Goal: Task Accomplishment & Management: Complete application form

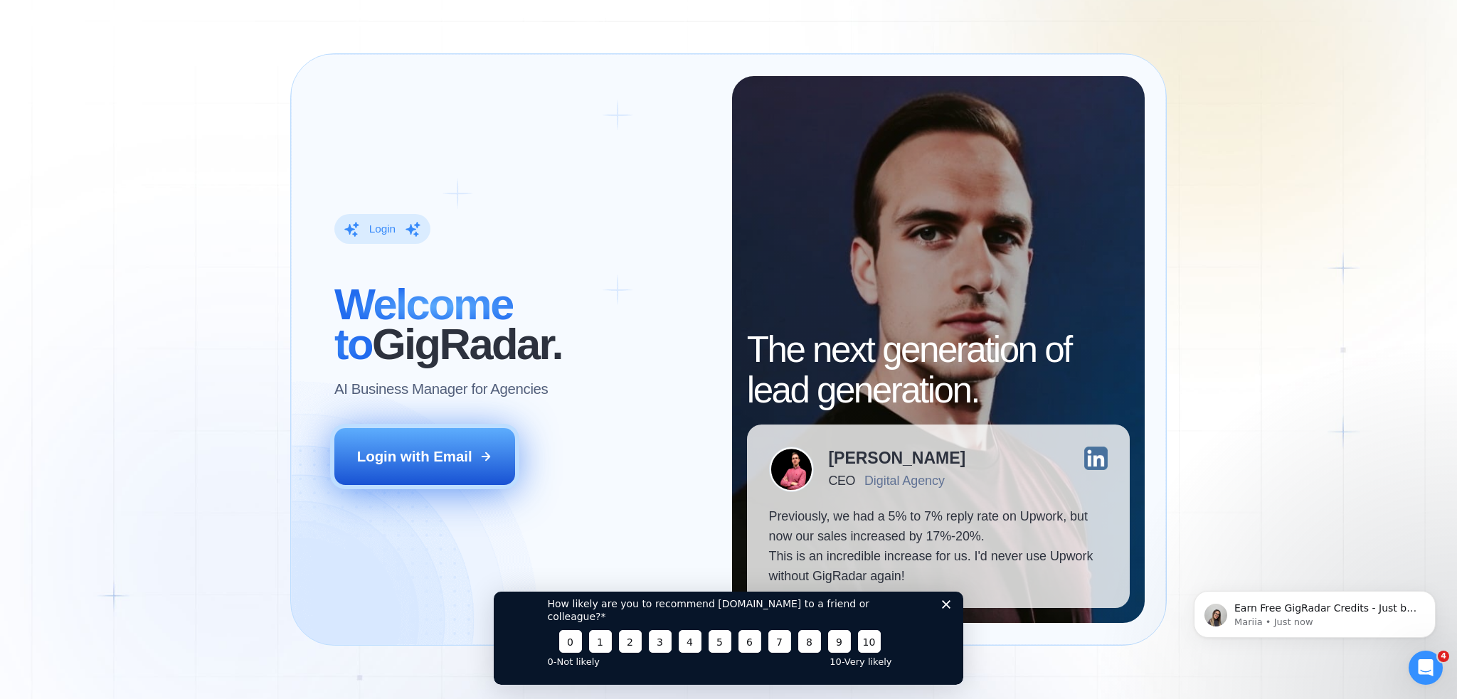
click at [390, 469] on button "Login with Email" at bounding box center [424, 456] width 180 height 56
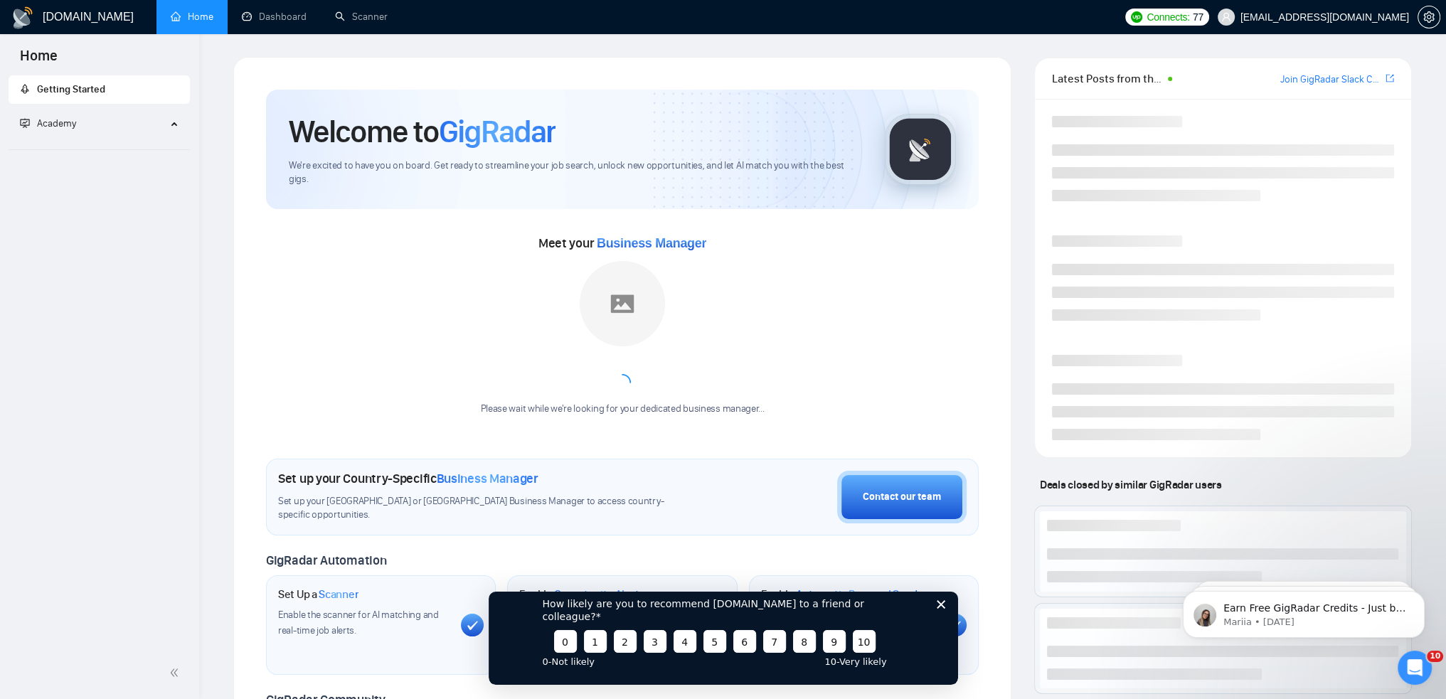
click at [943, 608] on icon "Close survey" at bounding box center [940, 604] width 9 height 9
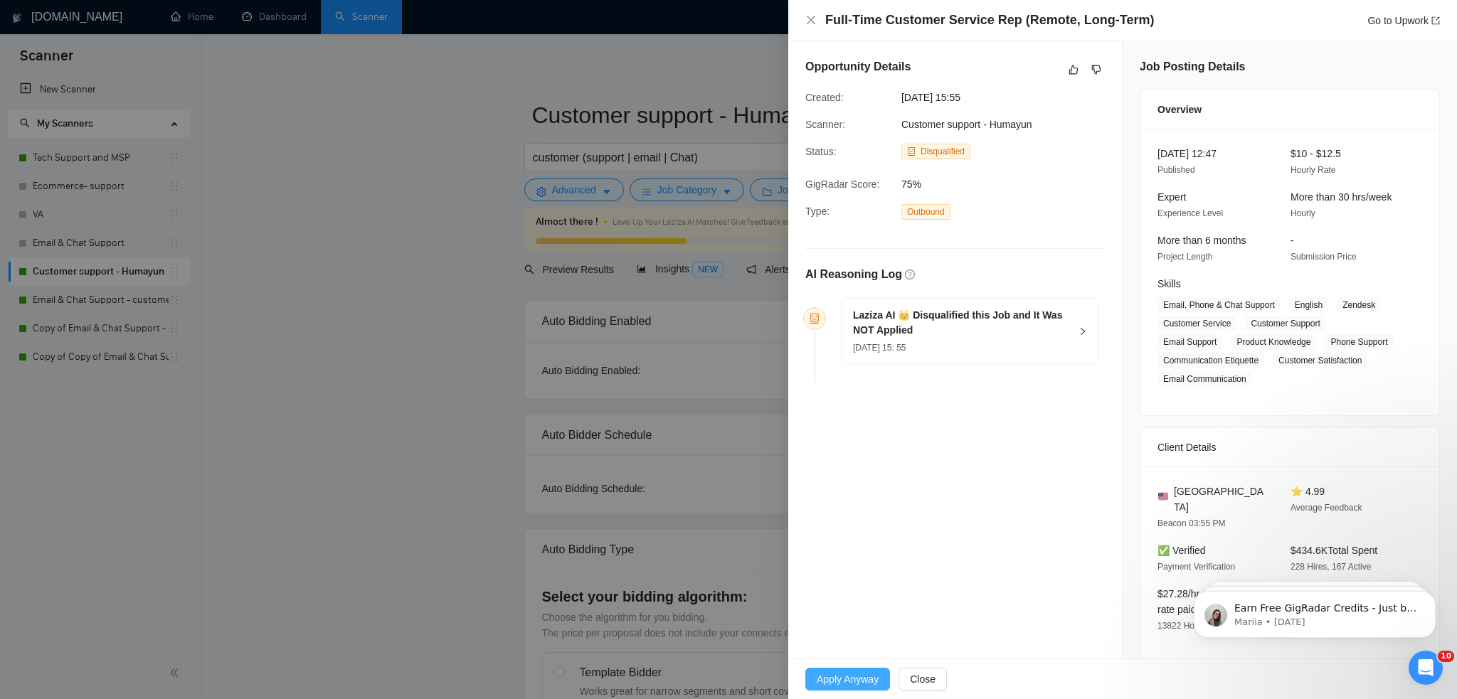
click at [874, 682] on span "Apply Anyway" at bounding box center [848, 680] width 62 height 16
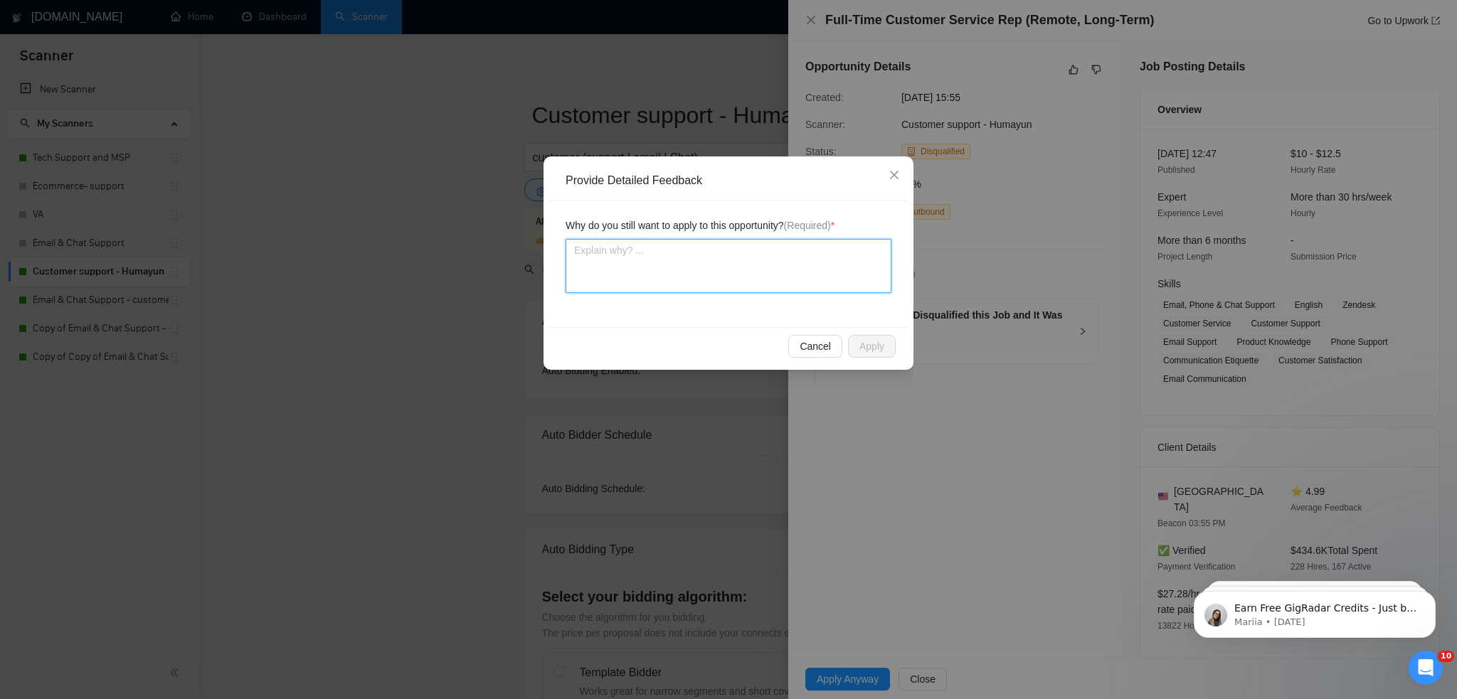
click at [710, 257] on textarea at bounding box center [729, 266] width 326 height 54
type textarea "T"
type textarea "Th"
type textarea "The"
type textarea "The j"
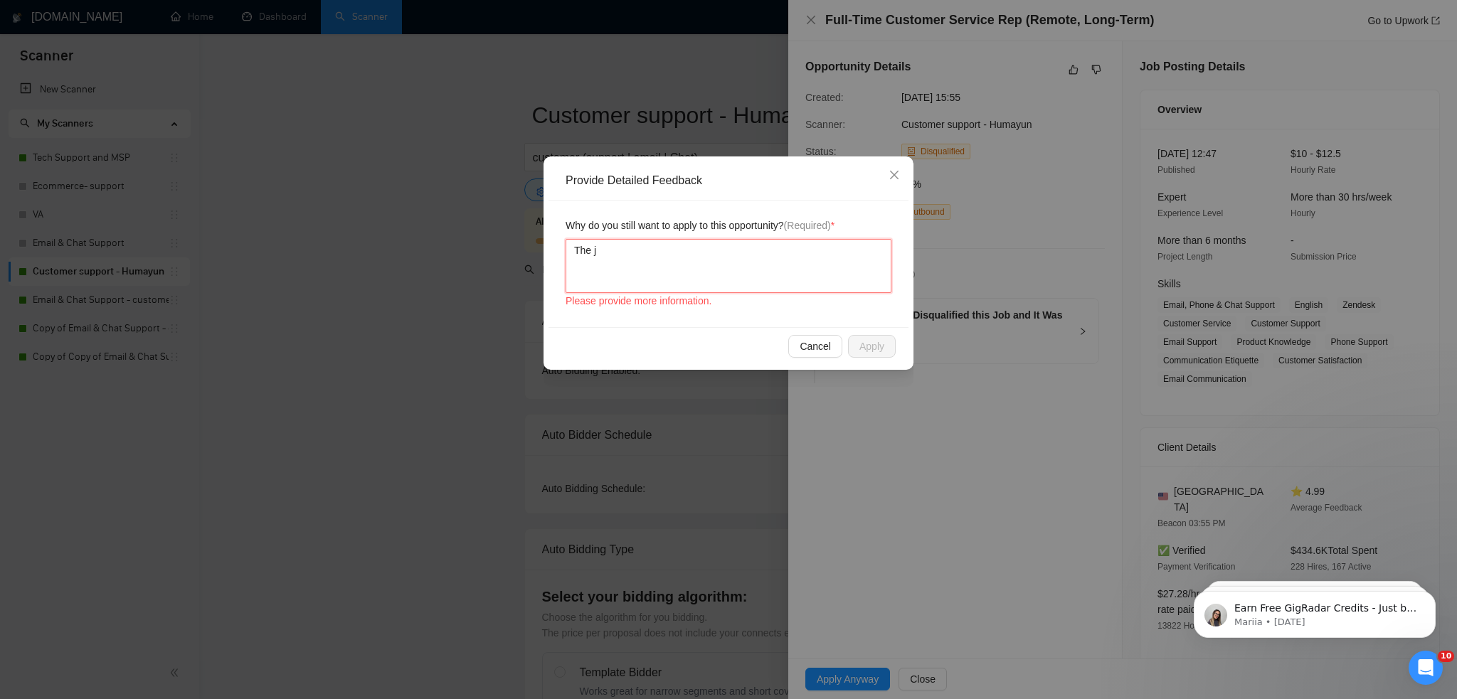
type textarea "The jo"
type textarea "The job"
type textarea "The job i"
type textarea "The job is"
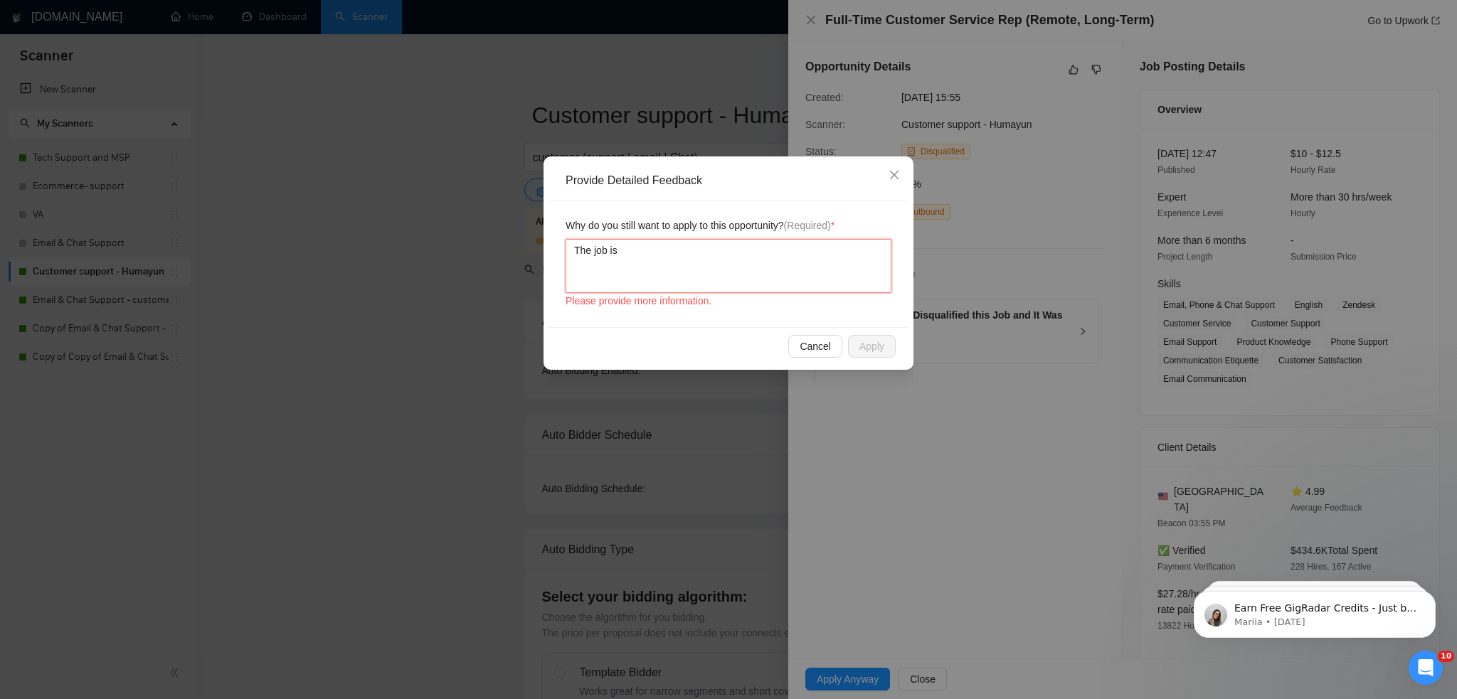
type textarea "The job is"
type textarea "The job is d"
type textarea "The job is do"
type textarea "The job is doa"
type textarea "The job is doab"
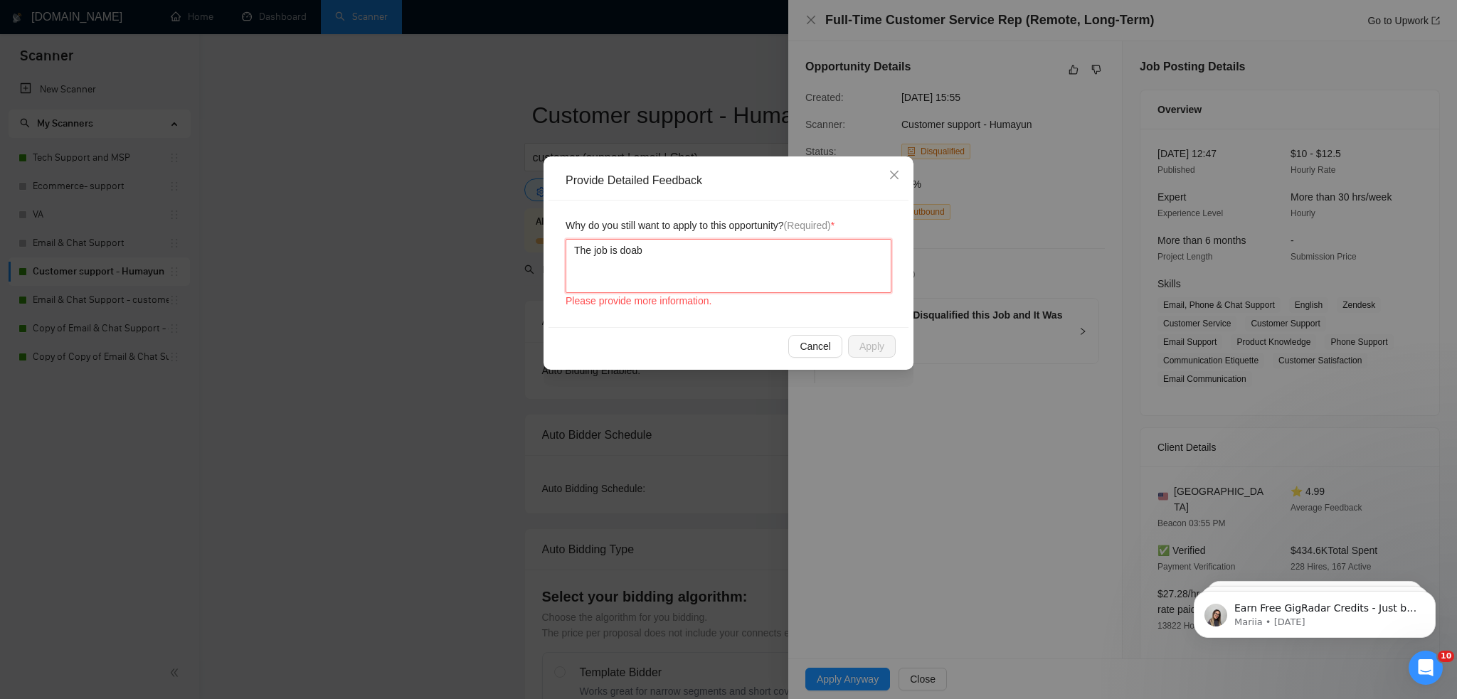
type textarea "The job is doabl"
type textarea "The job is doable"
type textarea "The job is doable a"
type textarea "The job is doable an"
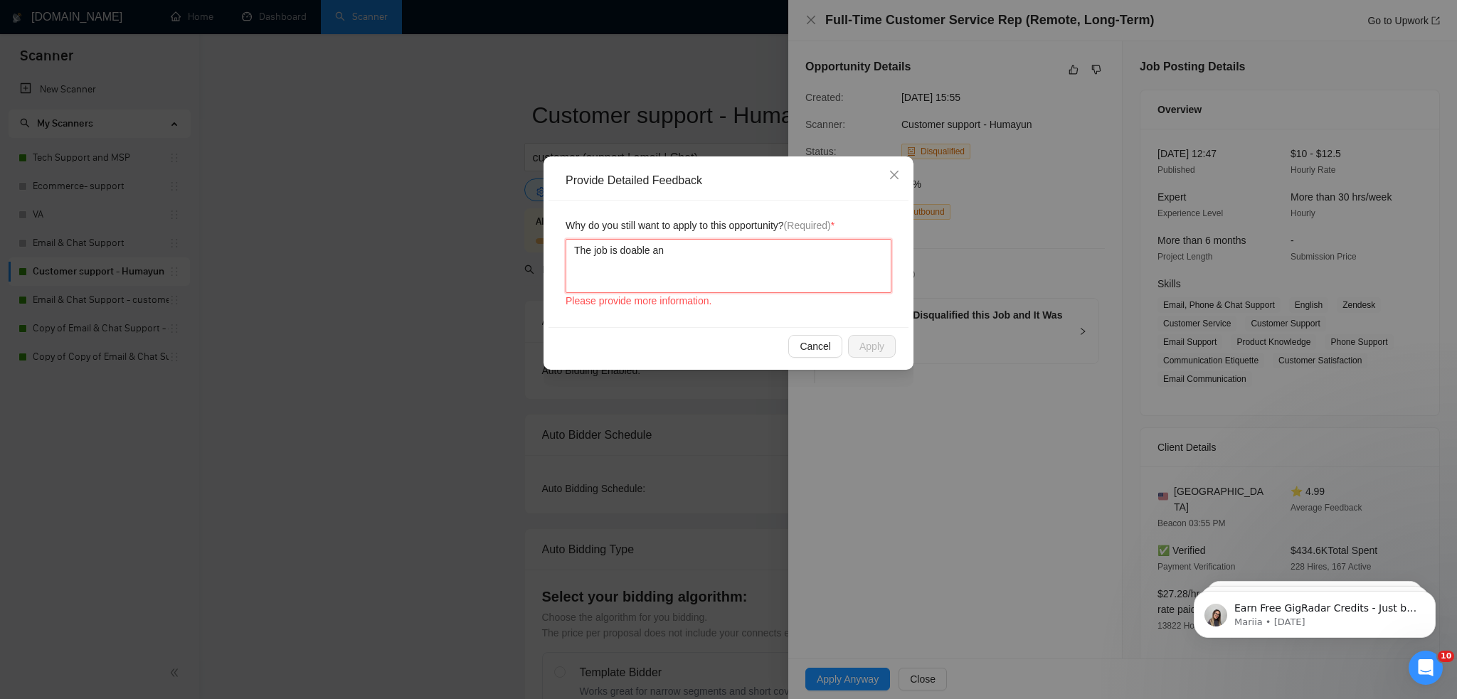
type textarea "The job is doable and"
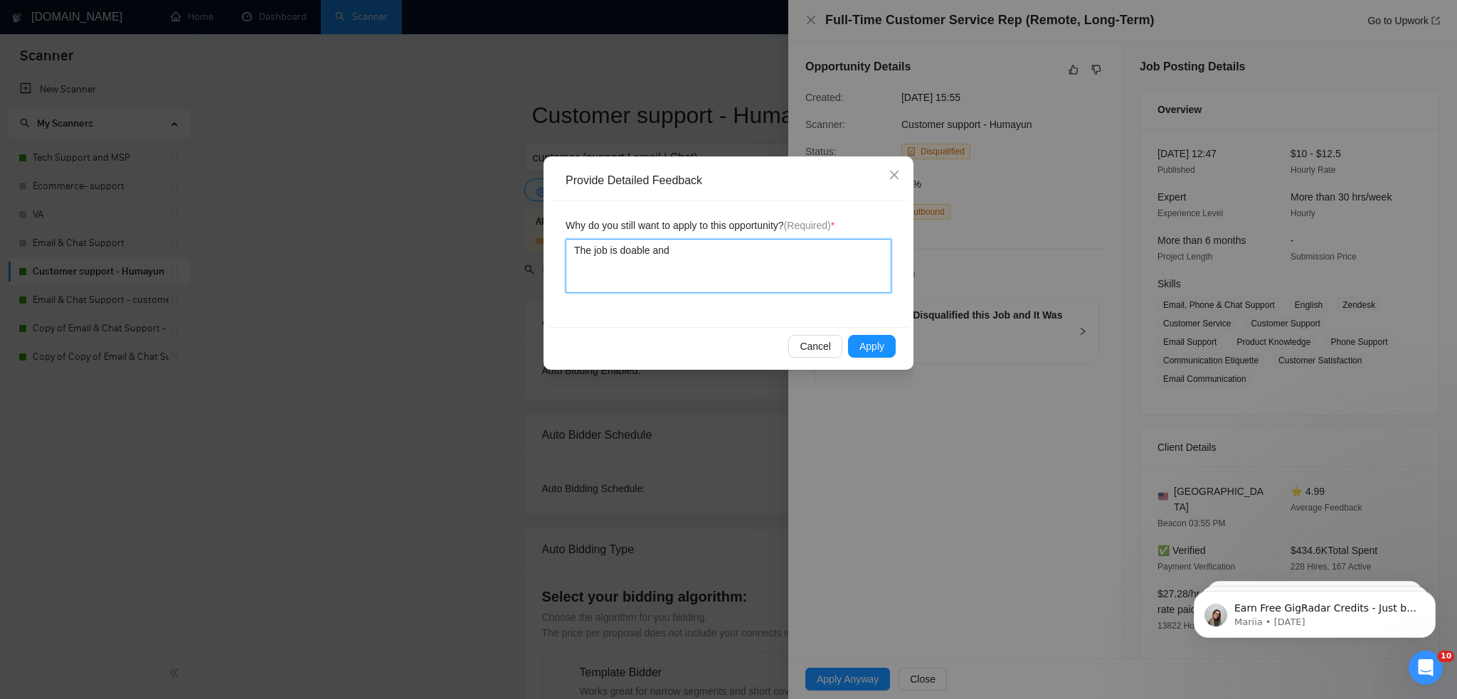
type textarea "The job is doable and t"
type textarea "The job is doable and th"
type textarea "The job is doable and the"
type textarea "The job is doable and the c"
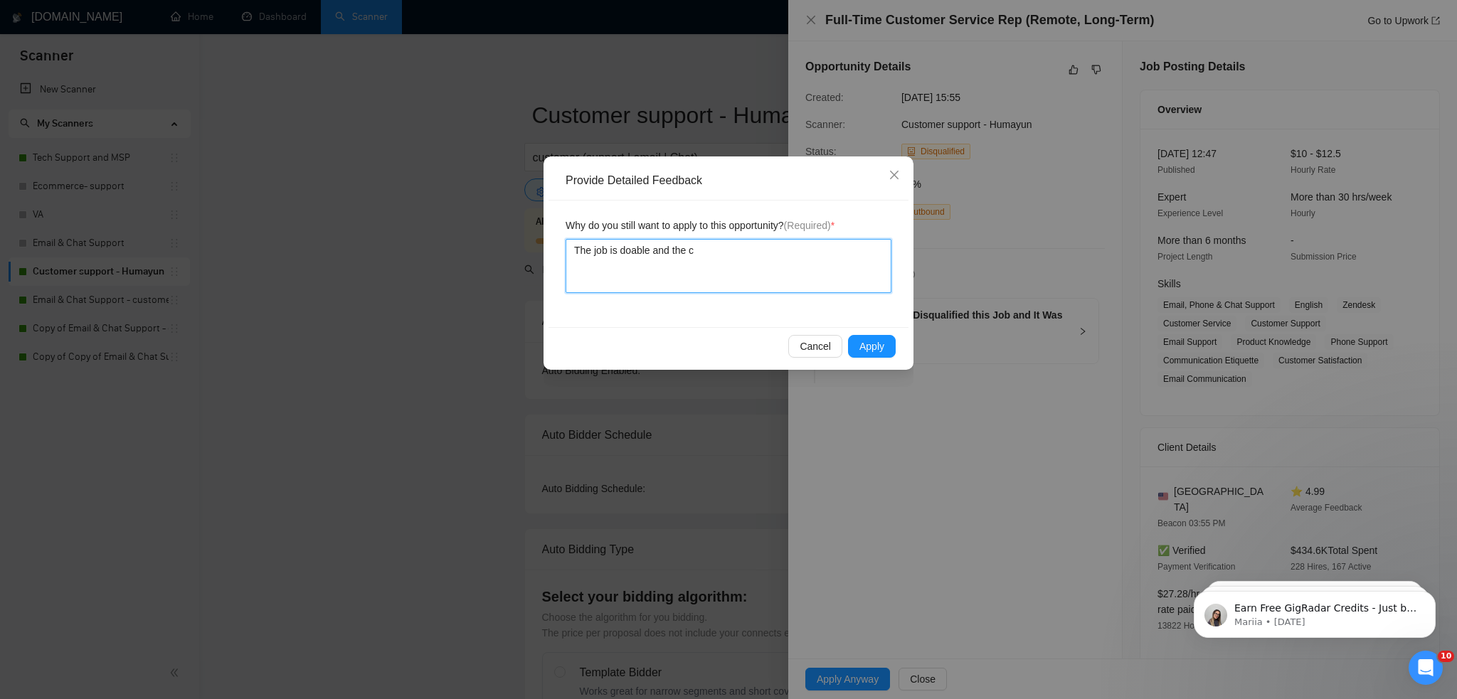
type textarea "The job is doable and the cl"
type textarea "The job is doable and the clie"
type textarea "The job is doable and the clien"
type textarea "The job is doable and the client"
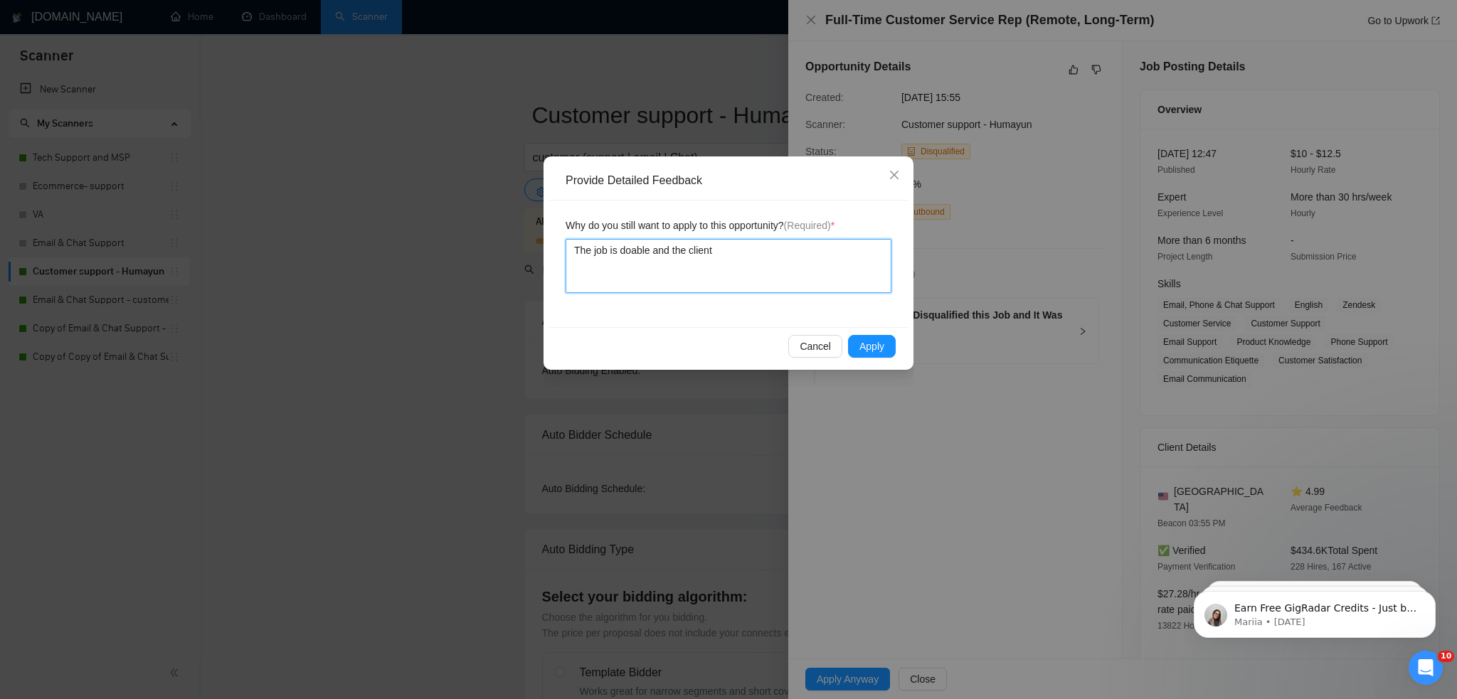
type textarea "The job is doable and the client s"
type textarea "The job is doable and the client se"
type textarea "The job is doable and the client sel"
type textarea "The job is doable and the client selc"
type textarea "The job is doable and the client selct"
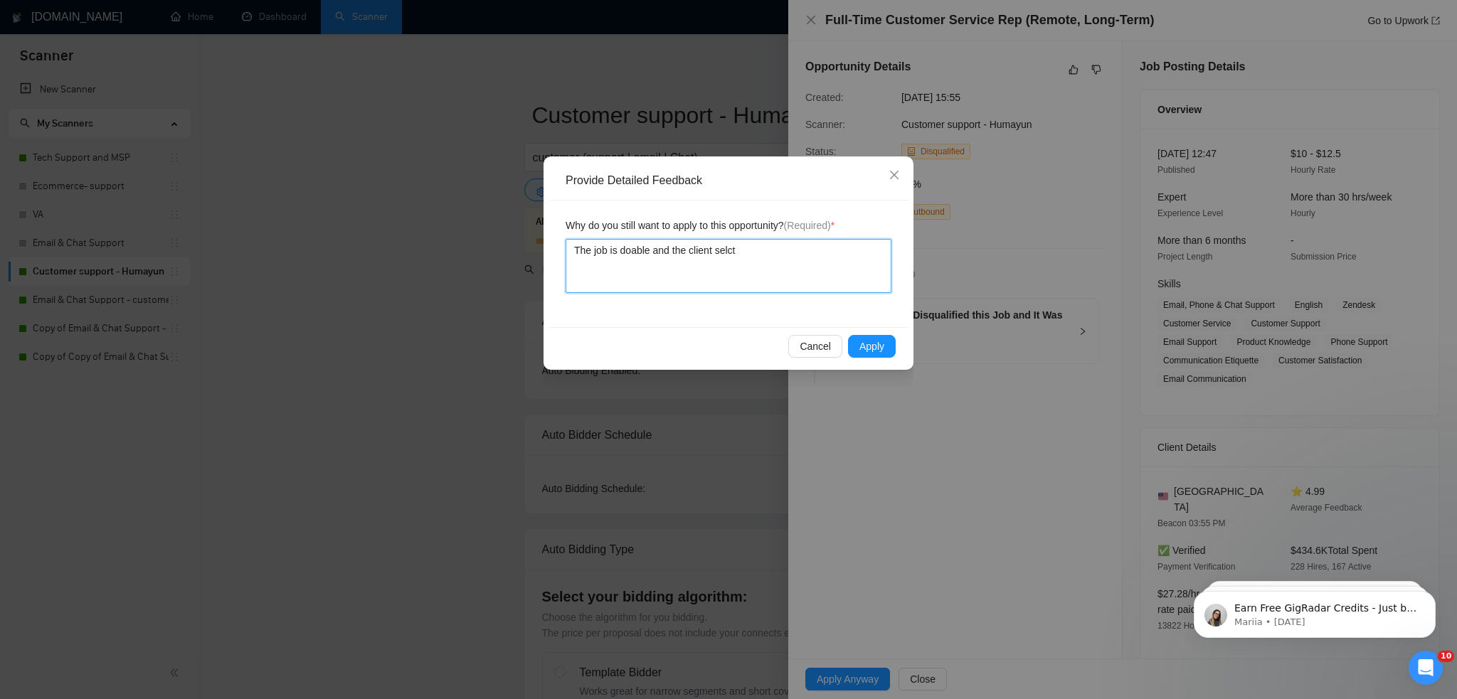
type textarea "The job is doable and the client selcte"
type textarea "The job is doable and the client selcted"
type textarea "The job is doable and the client selcte"
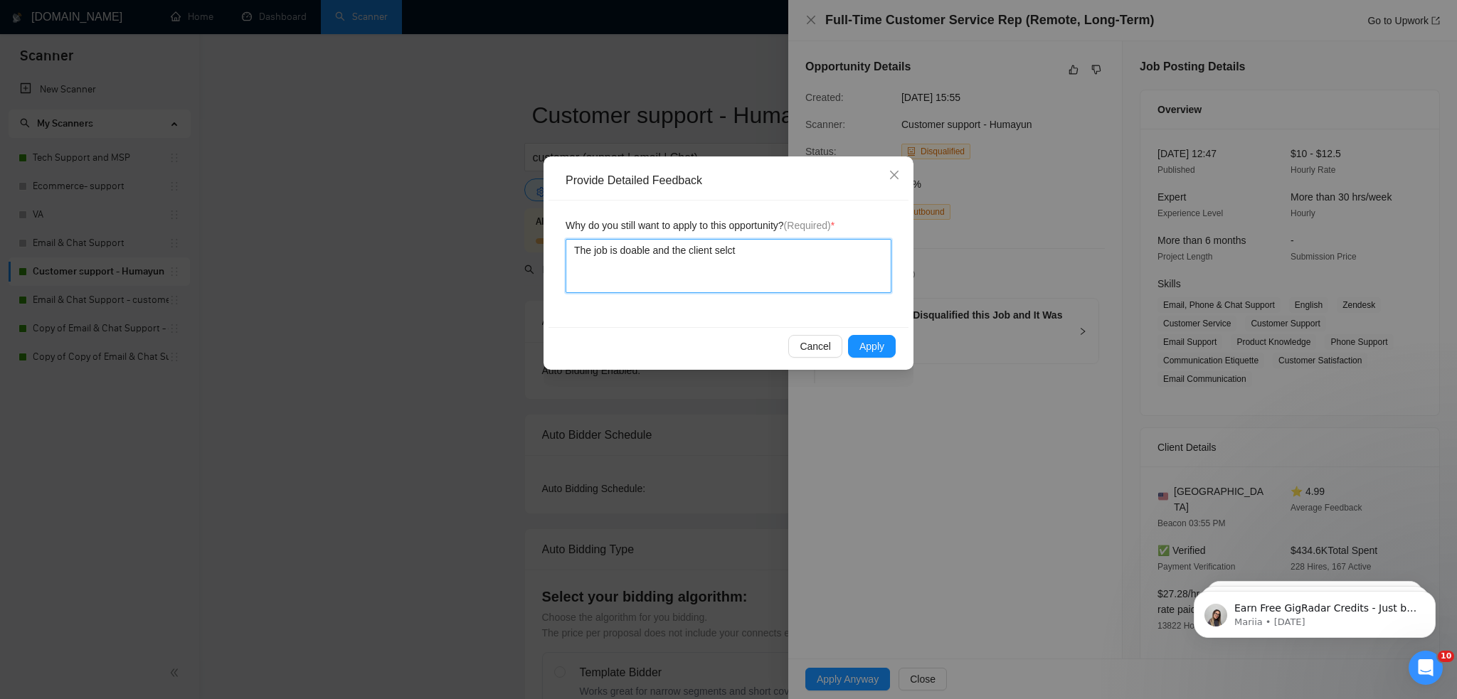
type textarea "The job is doable and the client selc"
type textarea "The job is doable and the client sel"
type textarea "The job is doable and the client sele"
type textarea "The job is doable and the client selec"
type textarea "The job is doable and the client select"
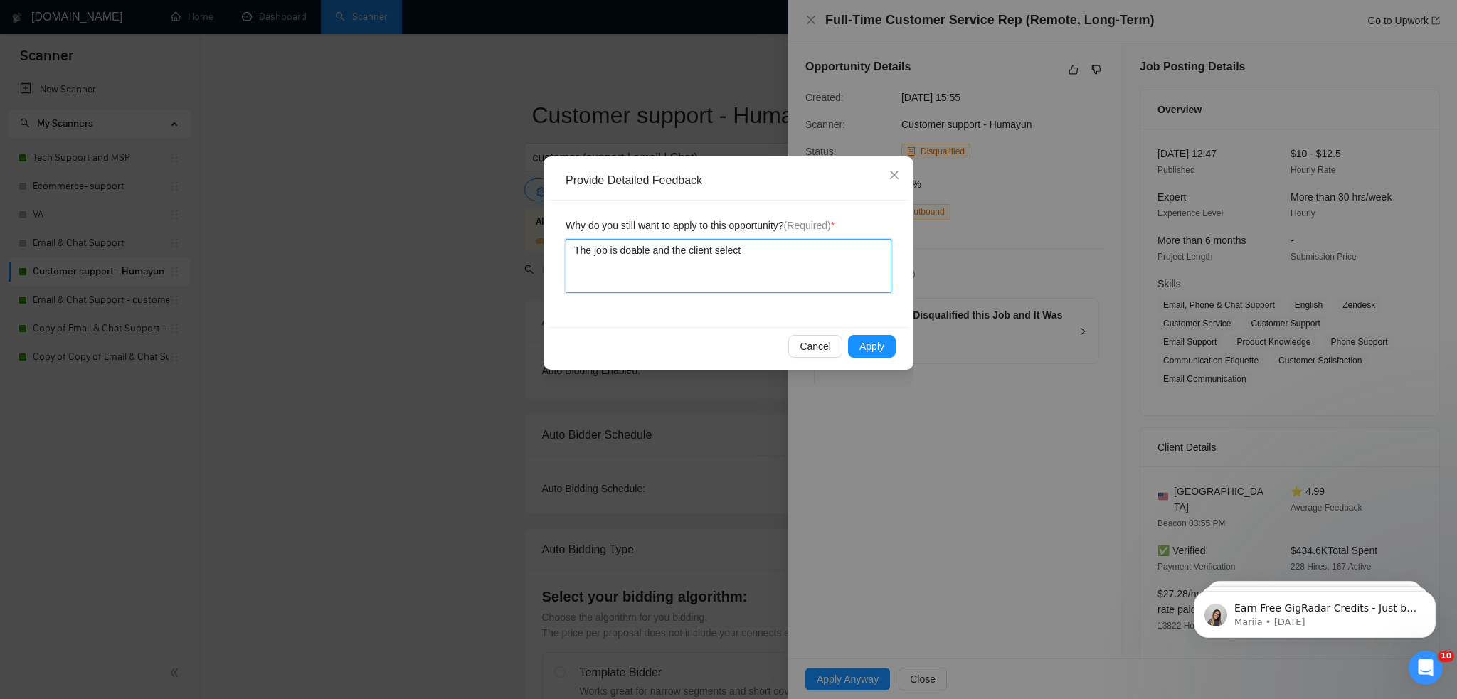
type textarea "The job is doable and the client selecte"
type textarea "The job is doable and the client selected"
type textarea "The job is doable and the client selected g"
type textarea "The job is doable and the client selected ge"
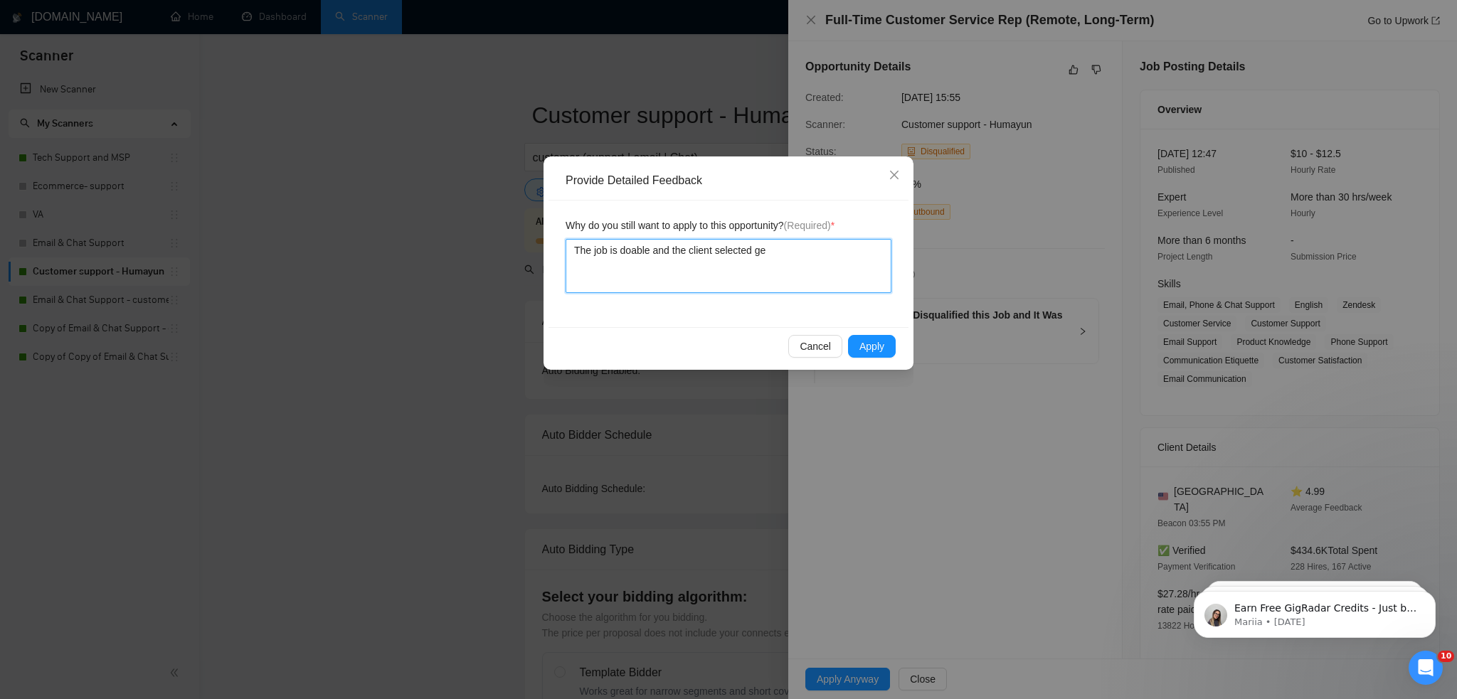
type textarea "The job is doable and the client selected gen"
type textarea "The job is doable and the client selected gene"
type textarea "The job is doable and the client selected gener"
type textarea "The job is doable and the client selected generi"
type textarea "The job is doable and the client selected generic"
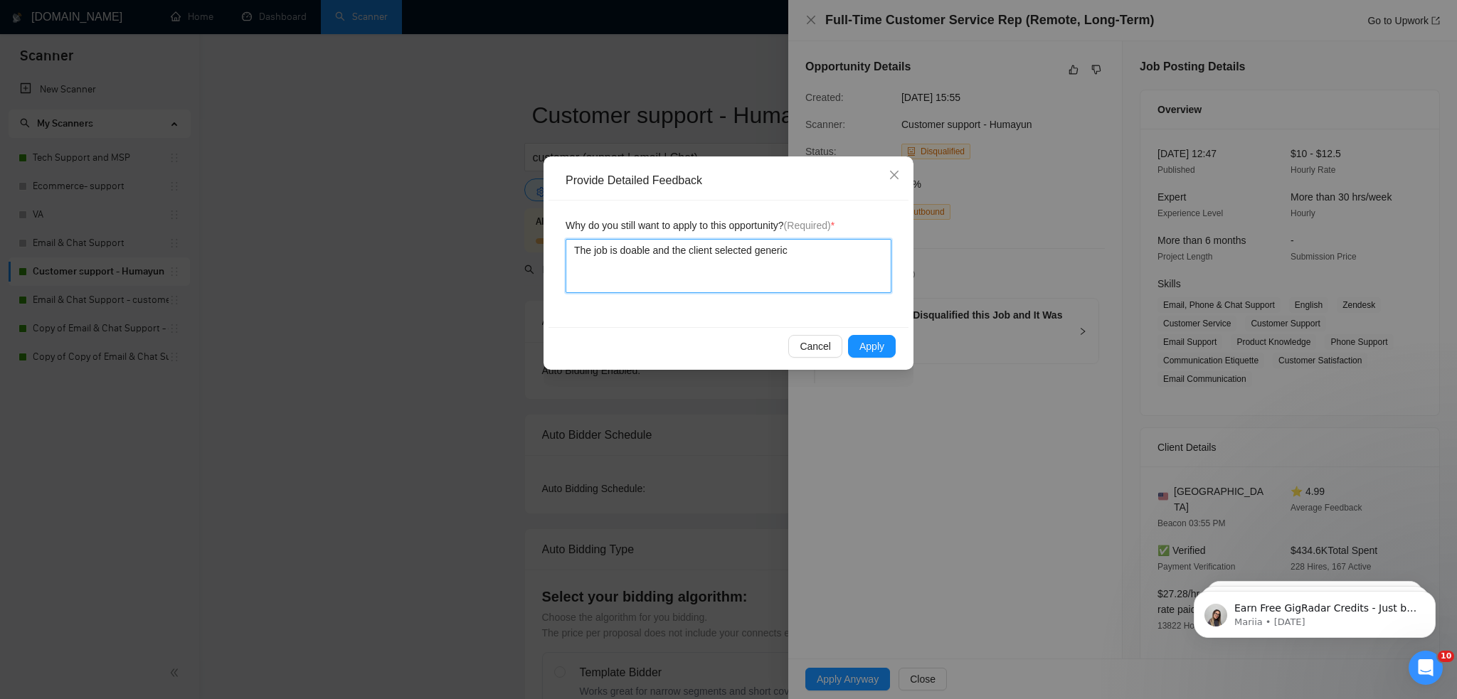
type textarea "The job is doable and the client selected generic"
type textarea "The job is doable and the client selected generic l"
type textarea "The job is doable and the client selected generic loc"
type textarea "The job is doable and the client selected generic loca"
type textarea "The job is doable and the client selected generic locat"
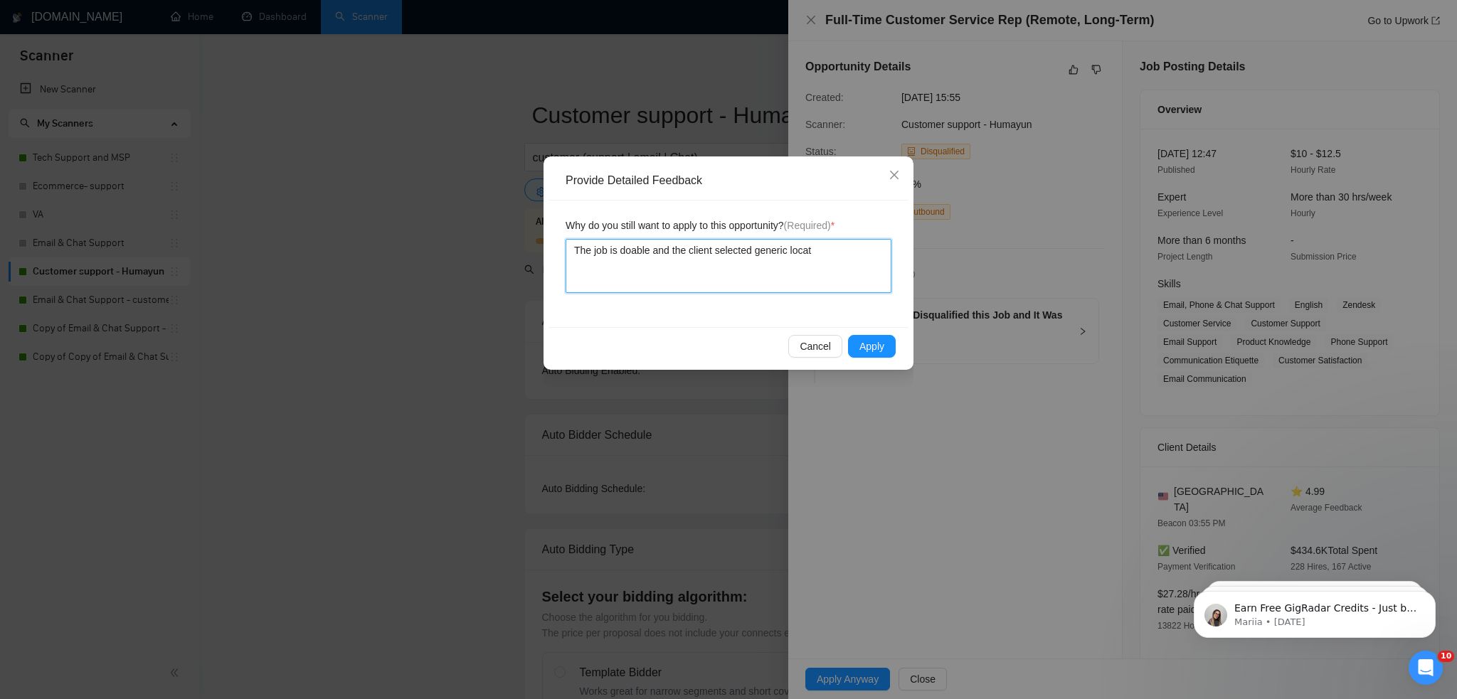
type textarea "The job is doable and the client selected generic locati"
type textarea "The job is doable and the client selected generic locatio"
type textarea "The job is doable and the client selected generic location"
type textarea "The job is doable and the client selected generic locations"
click at [879, 334] on div "Cancel Apply" at bounding box center [728, 346] width 360 height 38
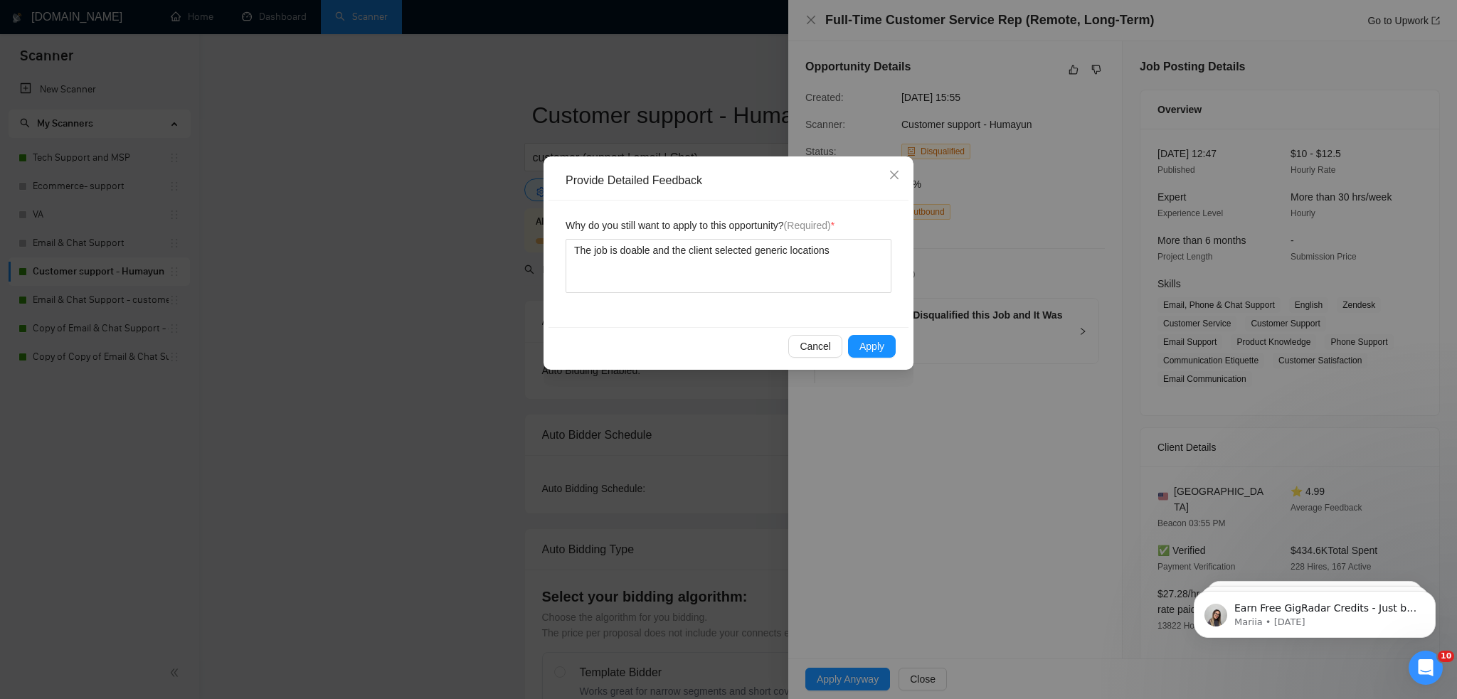
click at [879, 357] on div "Cancel Apply" at bounding box center [728, 346] width 360 height 38
click at [884, 346] on button "Apply" at bounding box center [872, 346] width 48 height 23
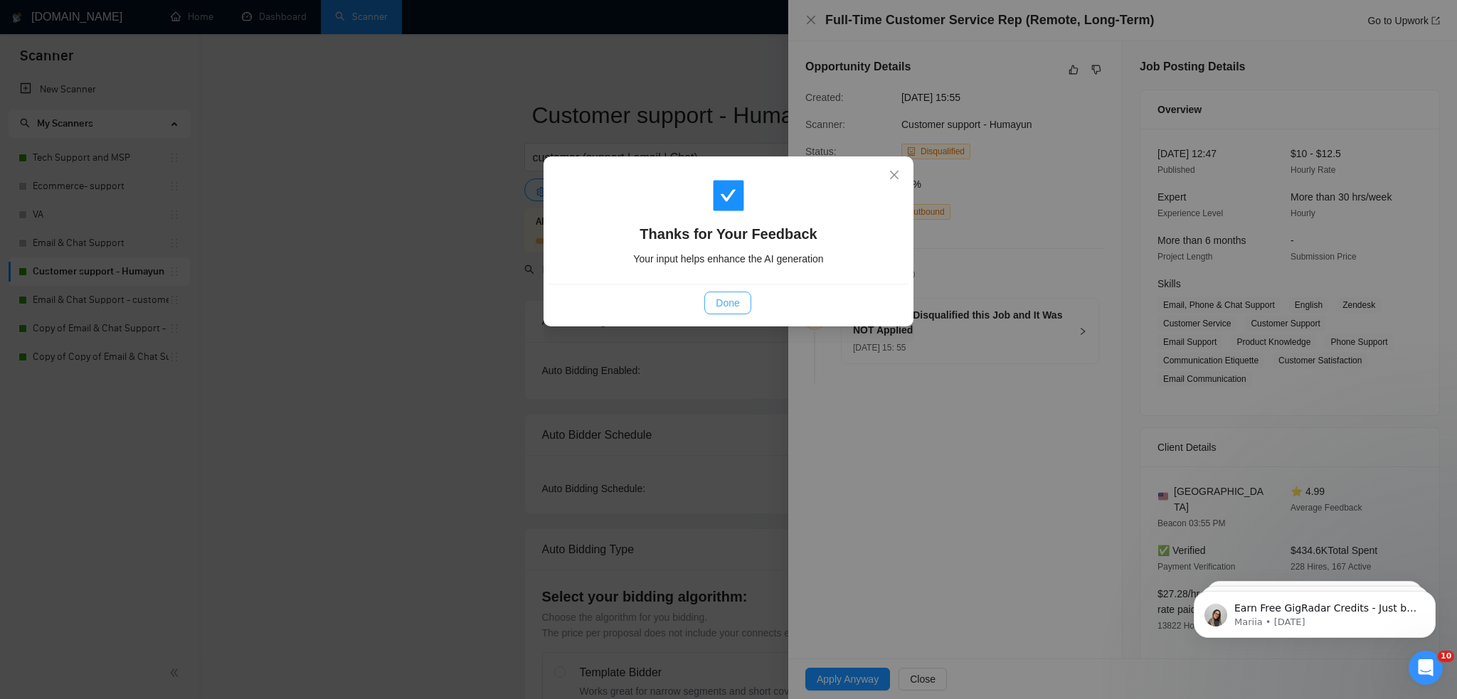
click at [736, 303] on span "Done" at bounding box center [727, 303] width 23 height 16
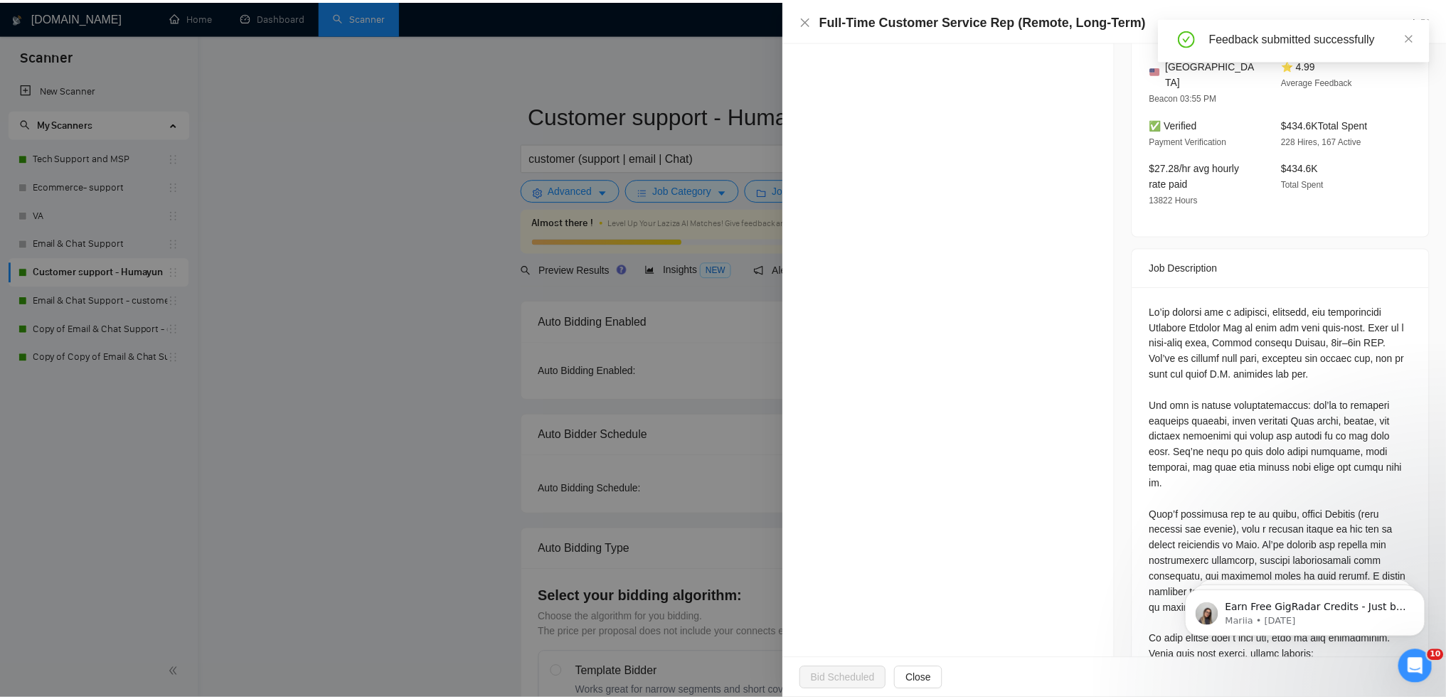
scroll to position [614, 0]
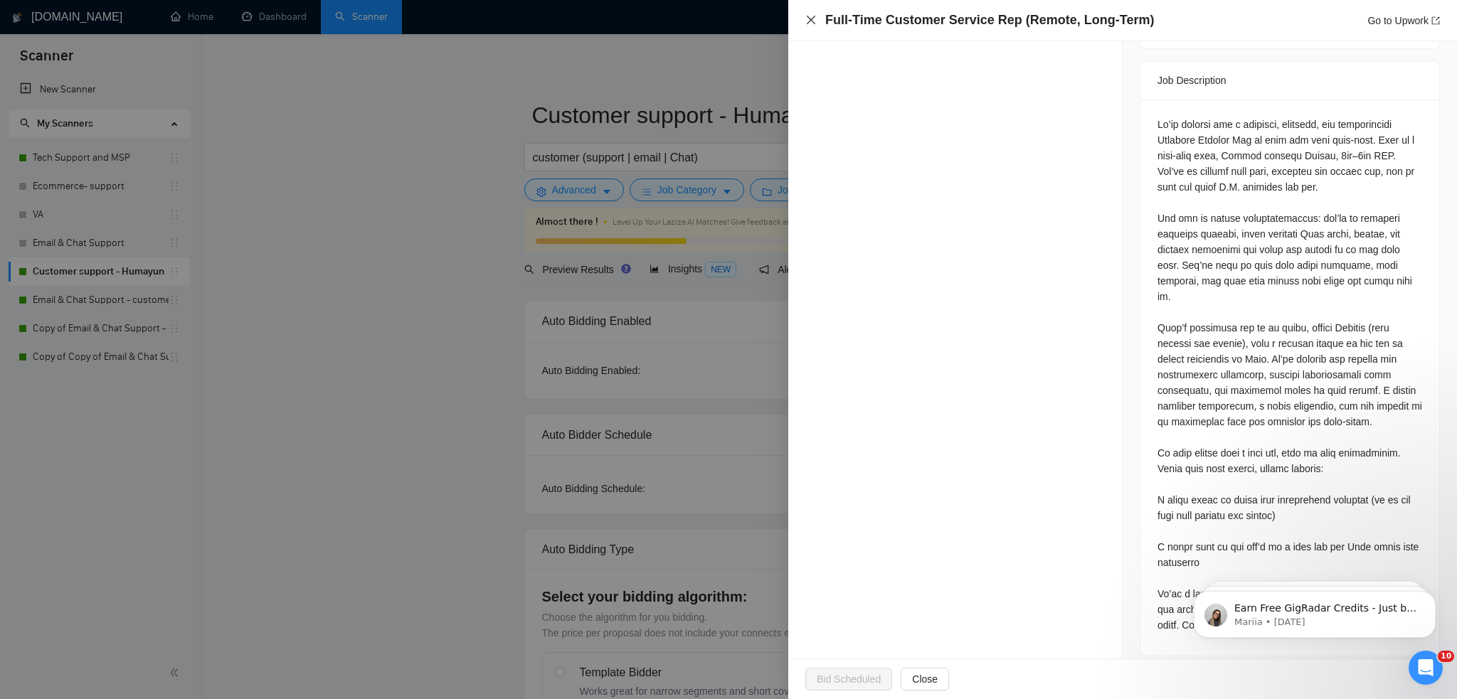
drag, startPoint x: 808, startPoint y: 20, endPoint x: 900, endPoint y: 164, distance: 171.1
click at [808, 21] on icon "close" at bounding box center [810, 19] width 11 height 11
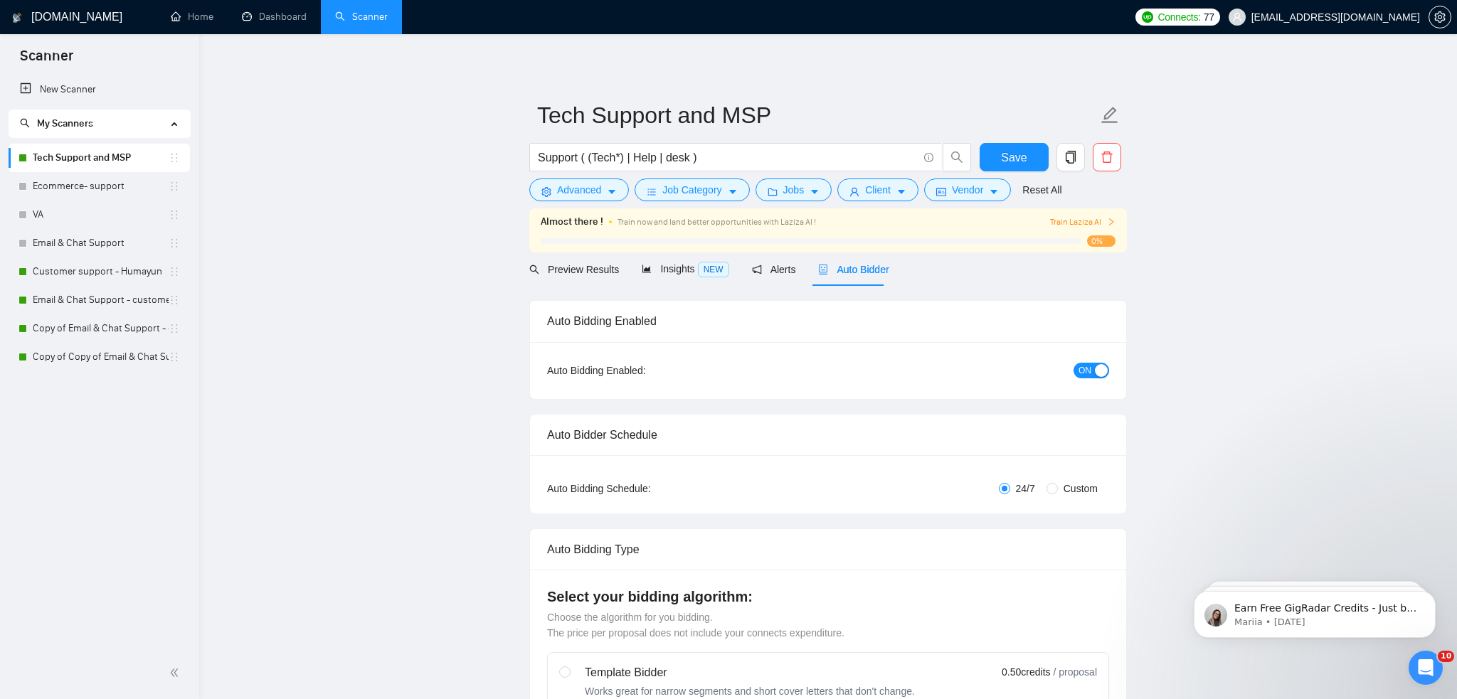
checkbox input "true"
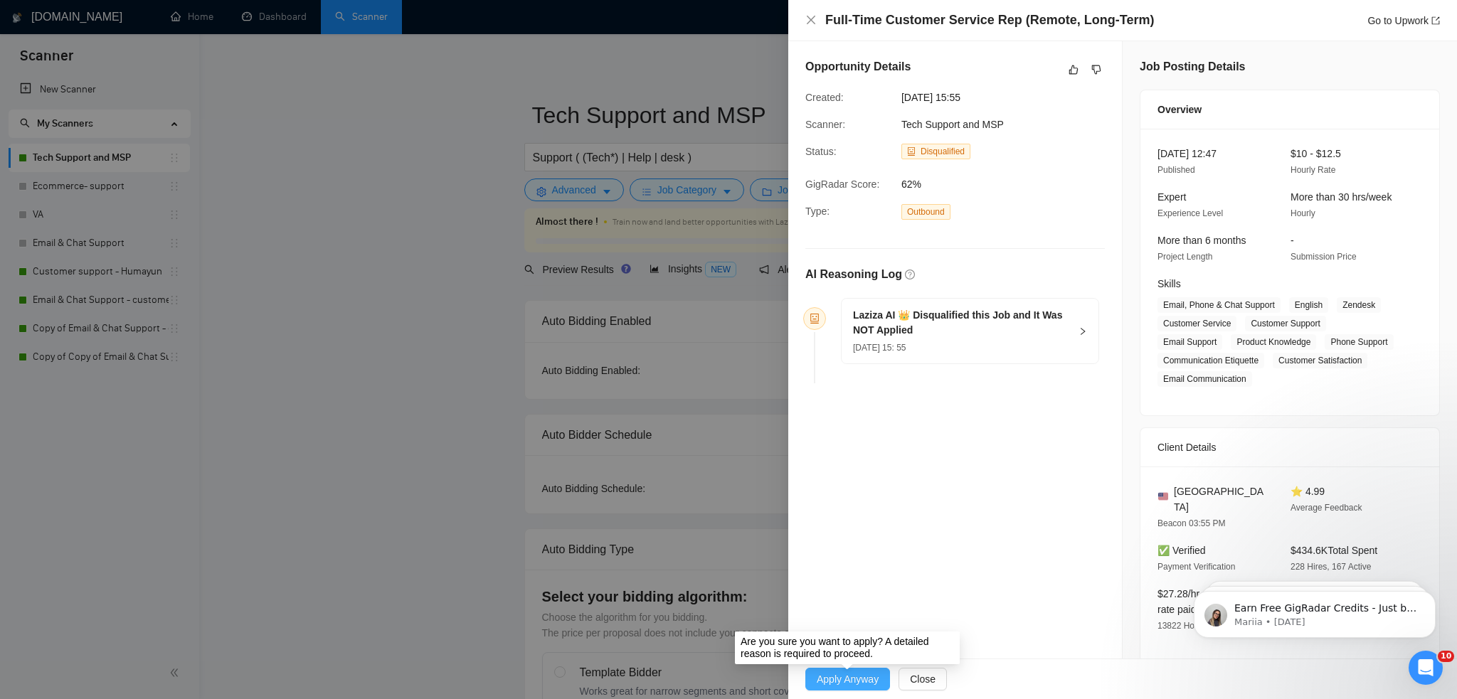
click at [845, 672] on span "Apply Anyway" at bounding box center [848, 680] width 62 height 16
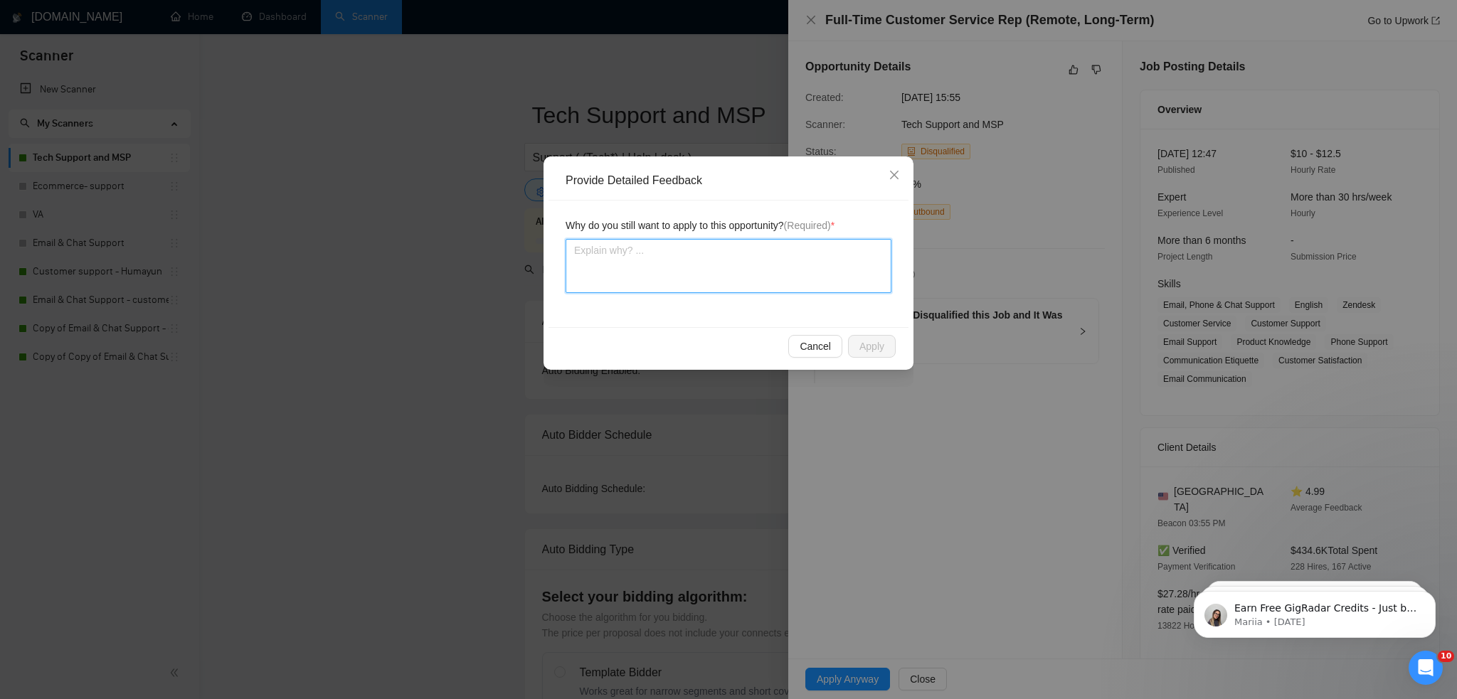
click at [782, 274] on textarea at bounding box center [729, 266] width 326 height 54
type textarea "i"
type textarea "it"
type textarea "its"
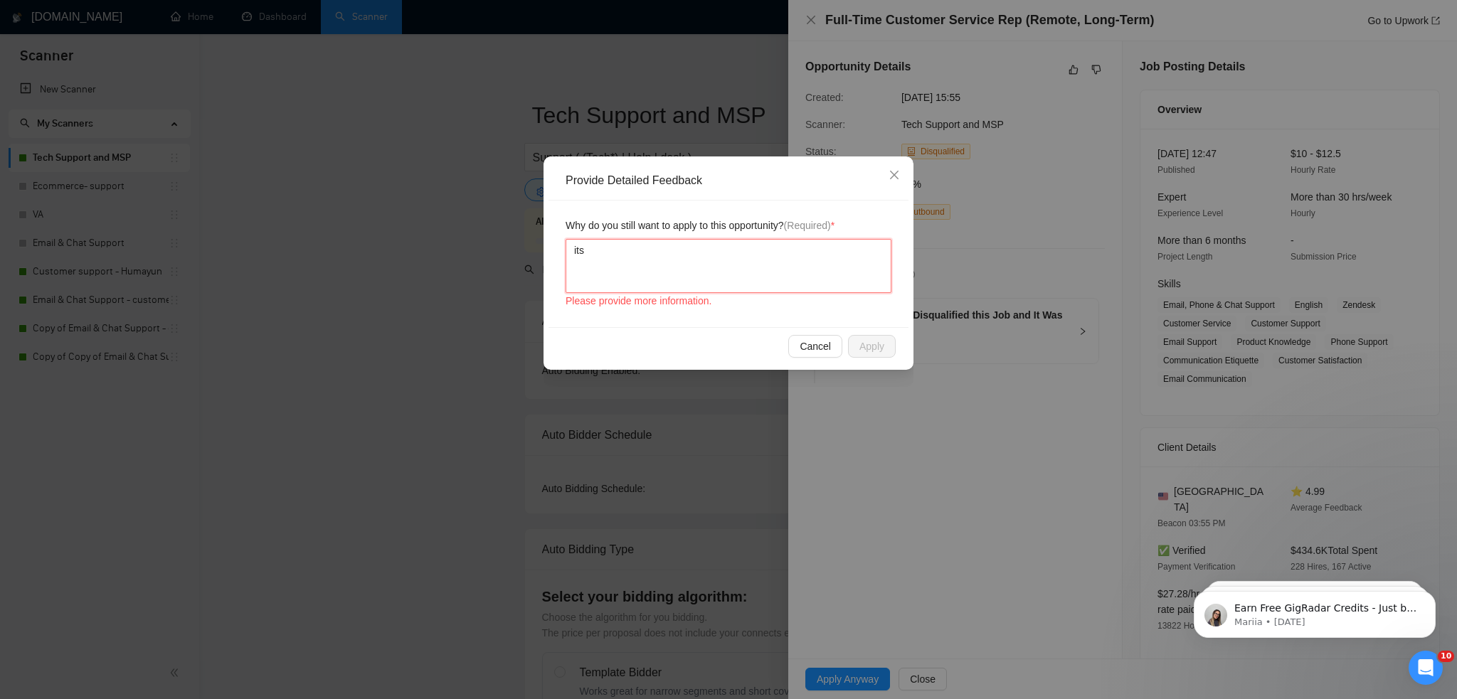
type textarea "its d"
type textarea "its do"
type textarea "its doa"
type textarea "its doab"
type textarea "its doabl"
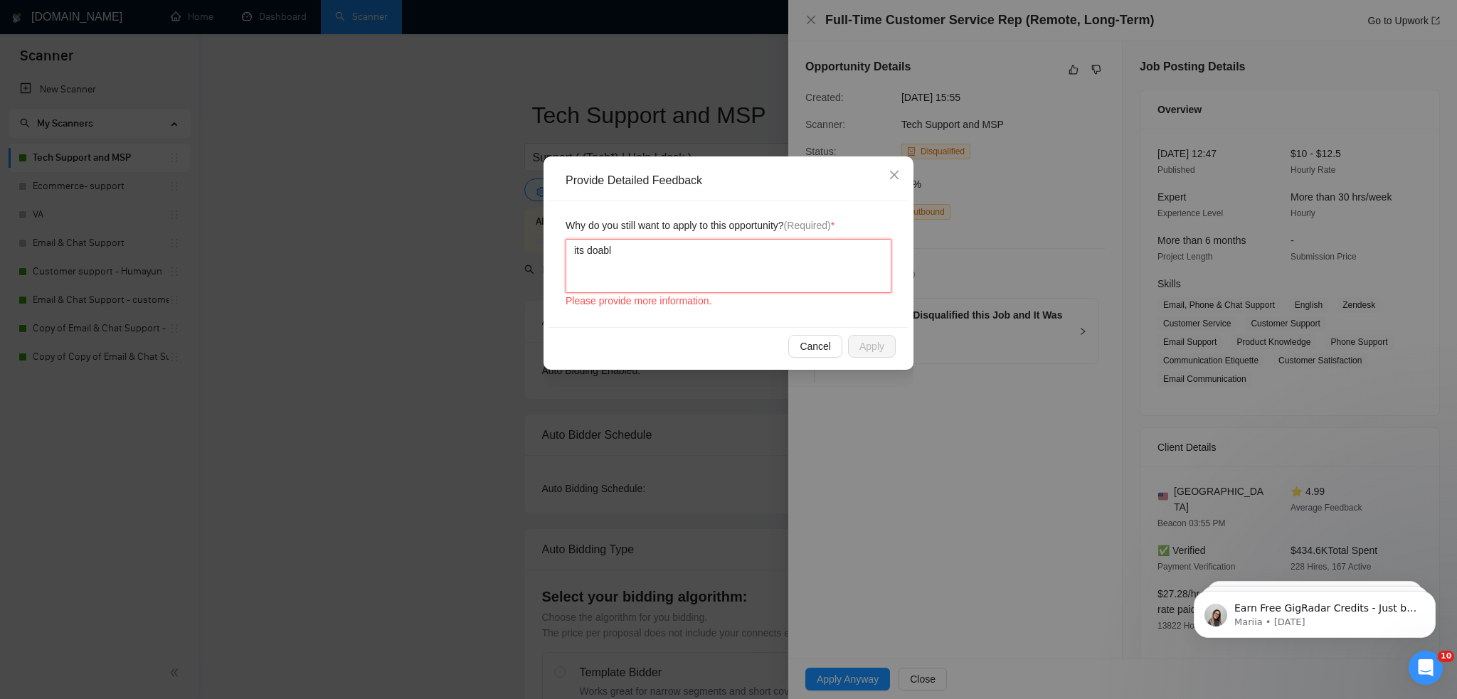
type textarea "its doable"
type textarea "its doable t"
type textarea "its doable tr"
type textarea "its doable try"
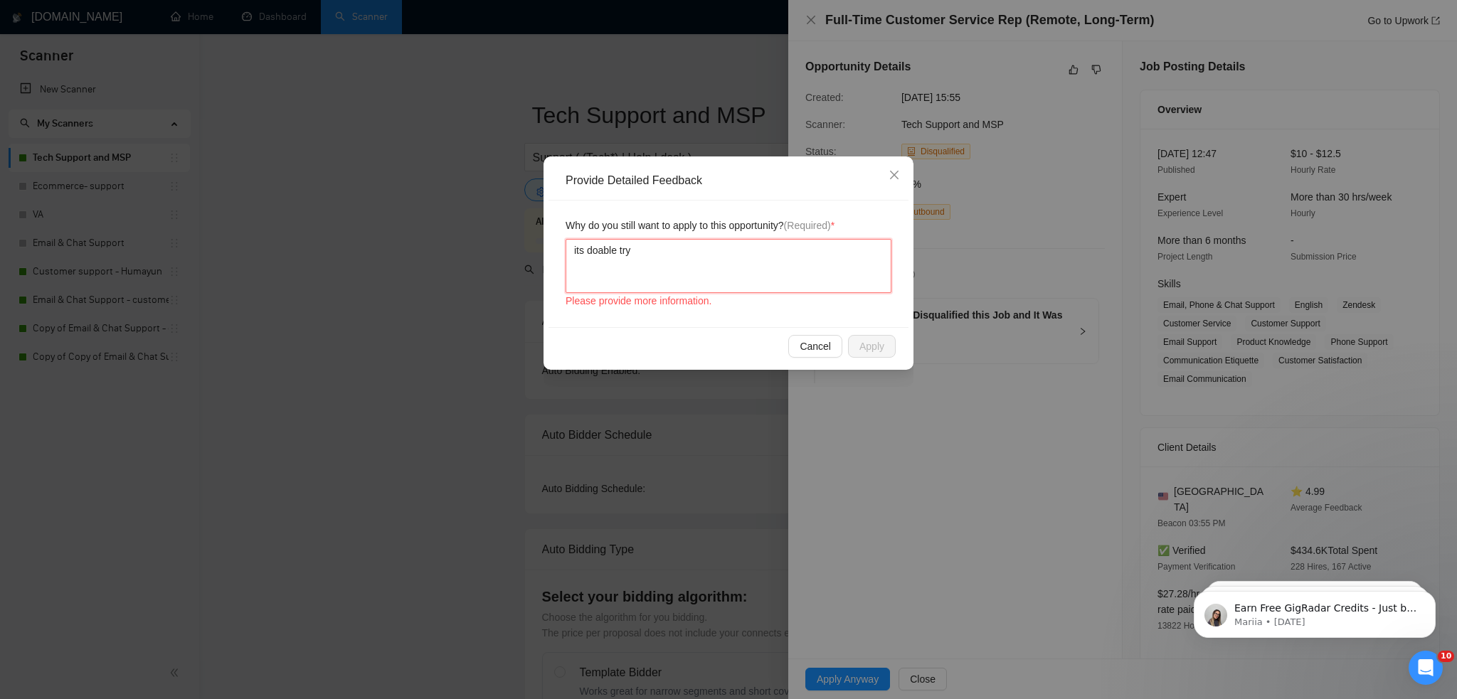
type textarea "its doable try"
type textarea "its doable try i"
type textarea "its doable try it"
type textarea "its doable try it o"
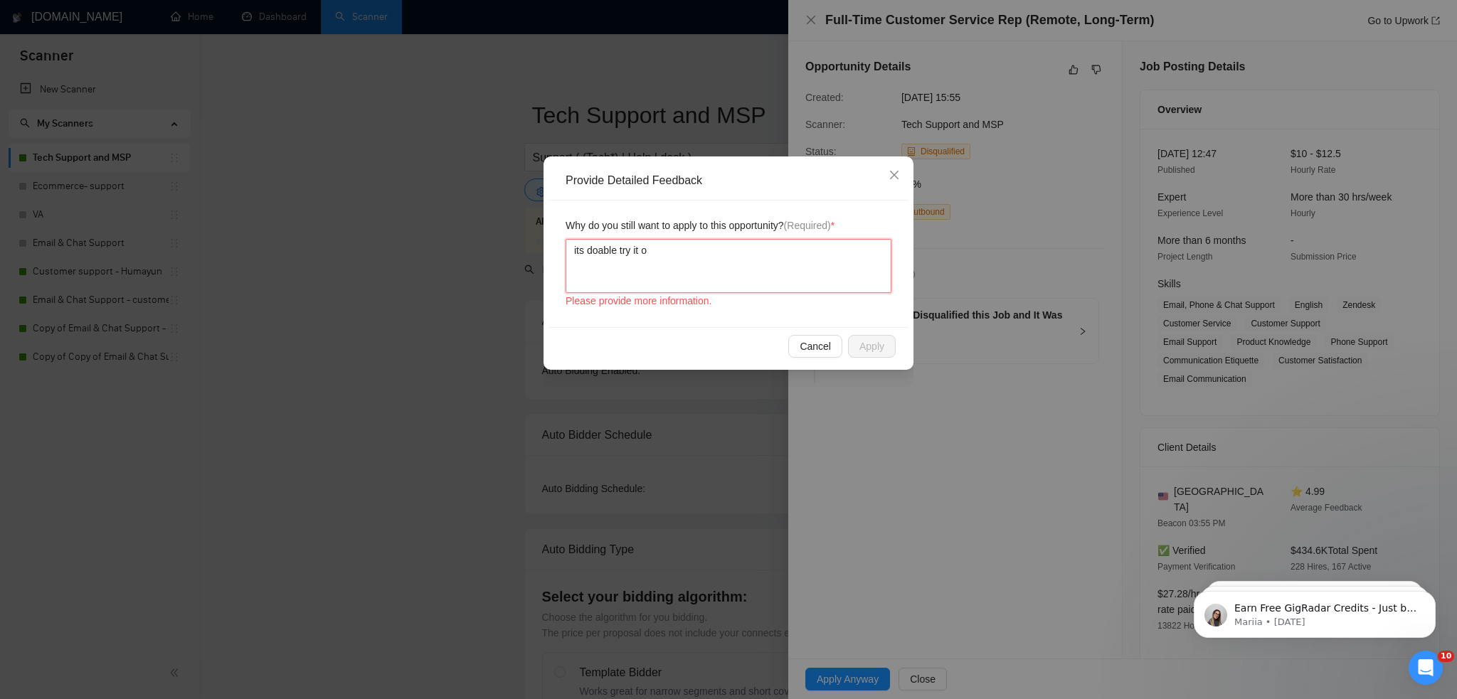
type textarea "its doable try it on"
type textarea "its doable try it onc"
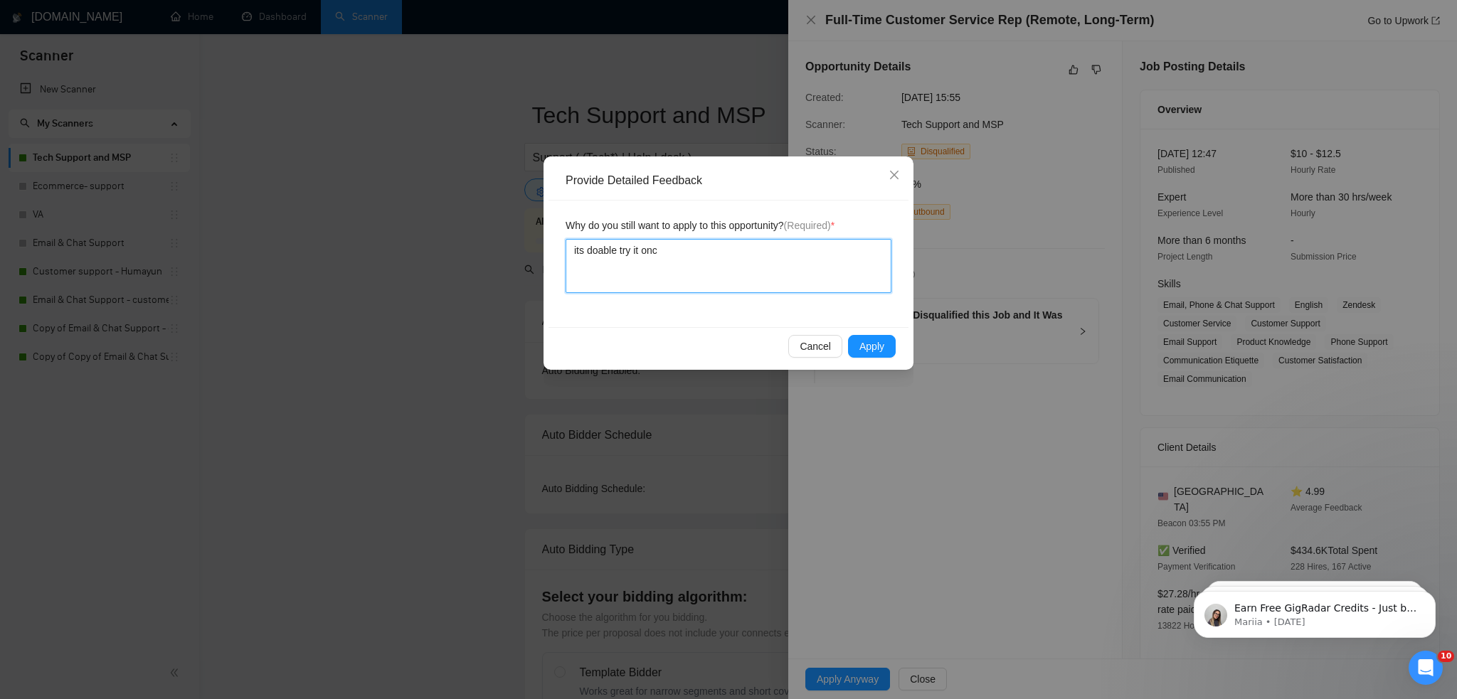
type textarea "its doable try it once"
type textarea "its doable try it once n"
type textarea "its doable try it once no"
type textarea "its doable try it once now"
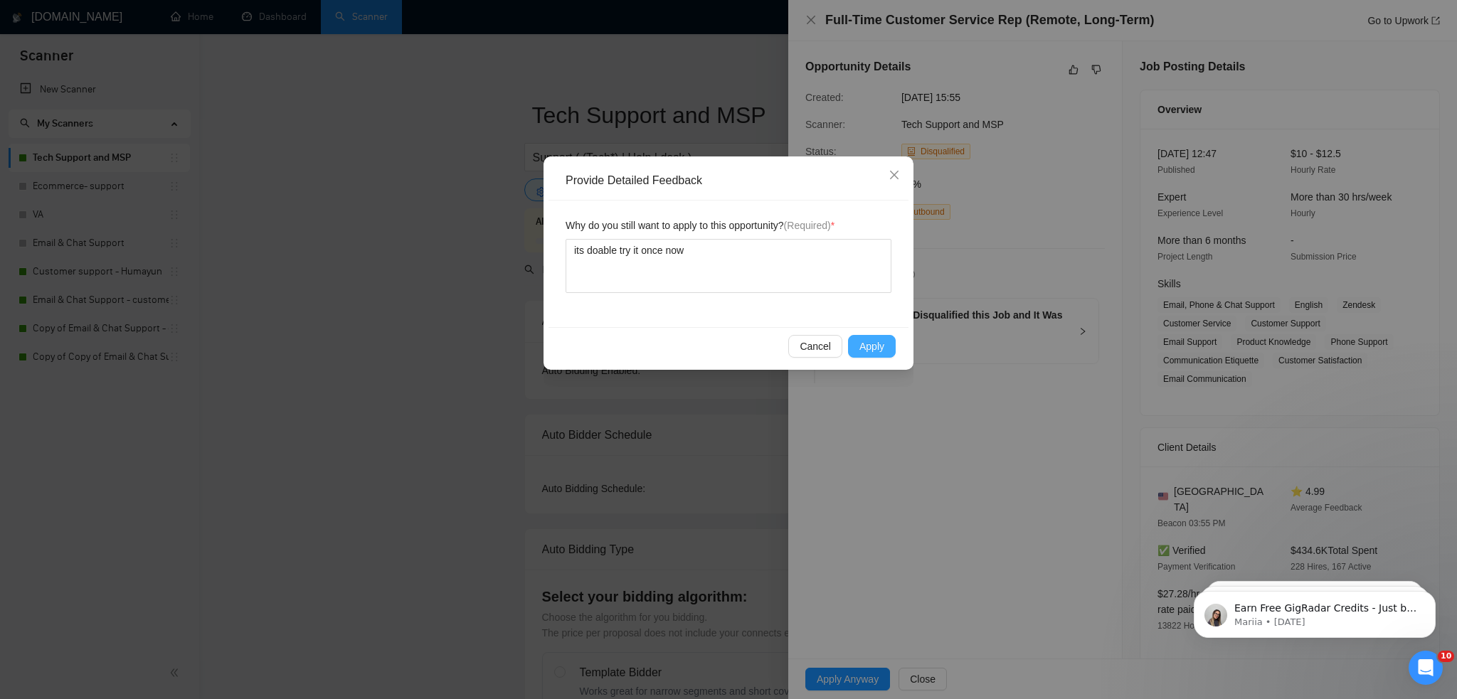
click at [866, 351] on span "Apply" at bounding box center [871, 347] width 25 height 16
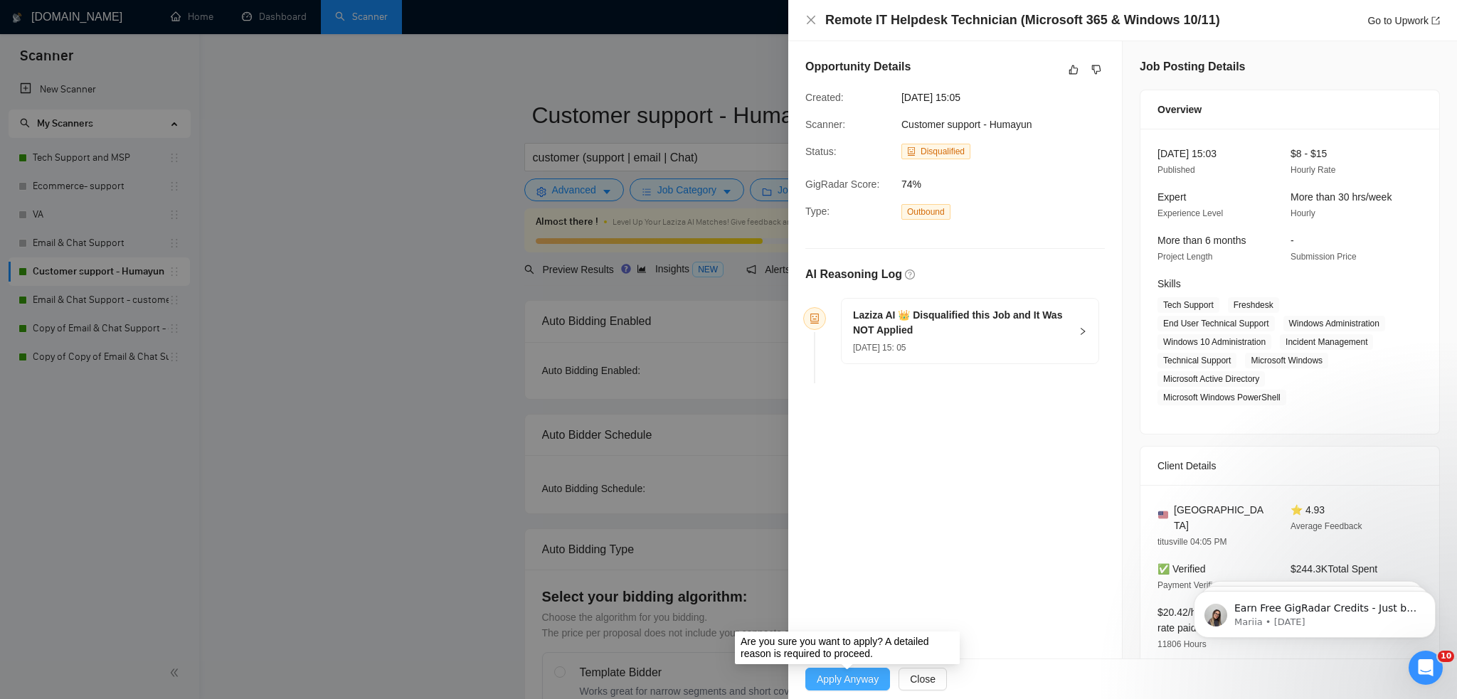
click at [843, 678] on span "Apply Anyway" at bounding box center [848, 680] width 62 height 16
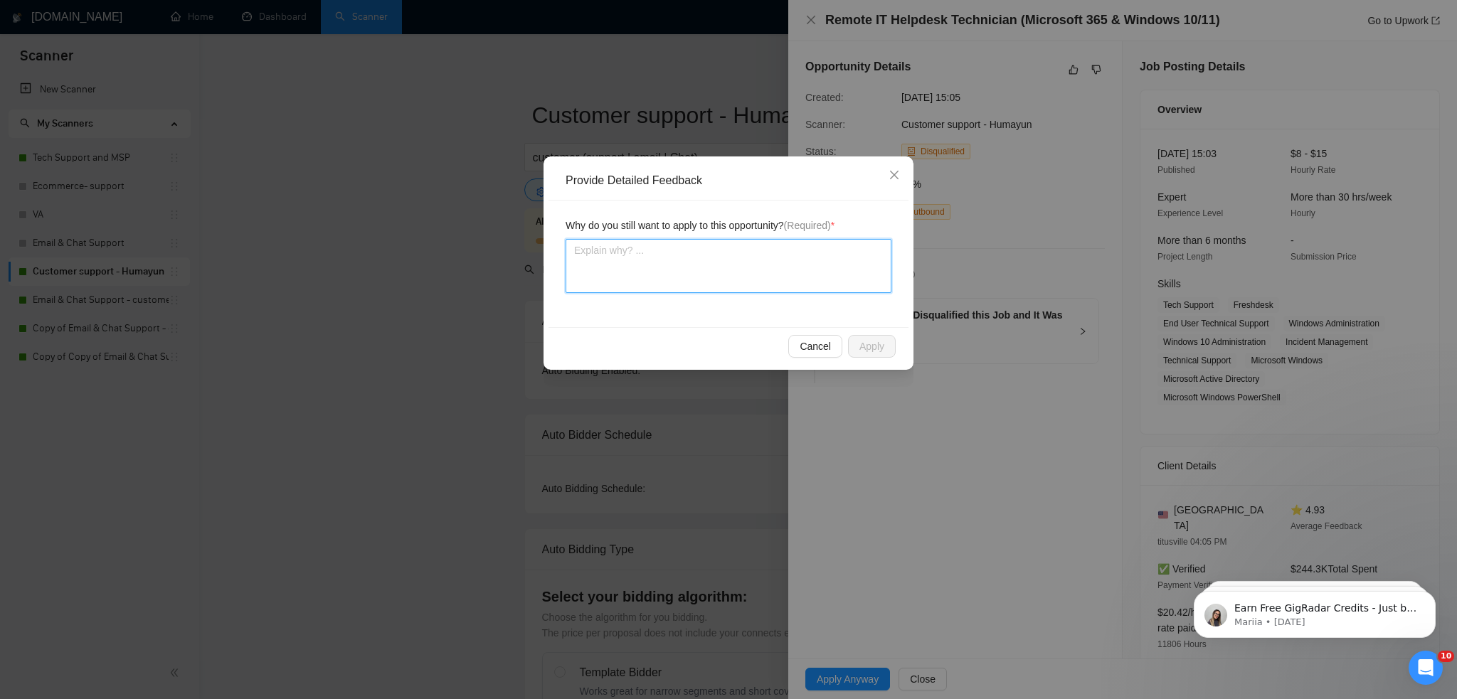
click at [687, 239] on textarea at bounding box center [729, 266] width 326 height 54
type textarea "T"
type textarea "Th"
type textarea "Thi"
type textarea "This"
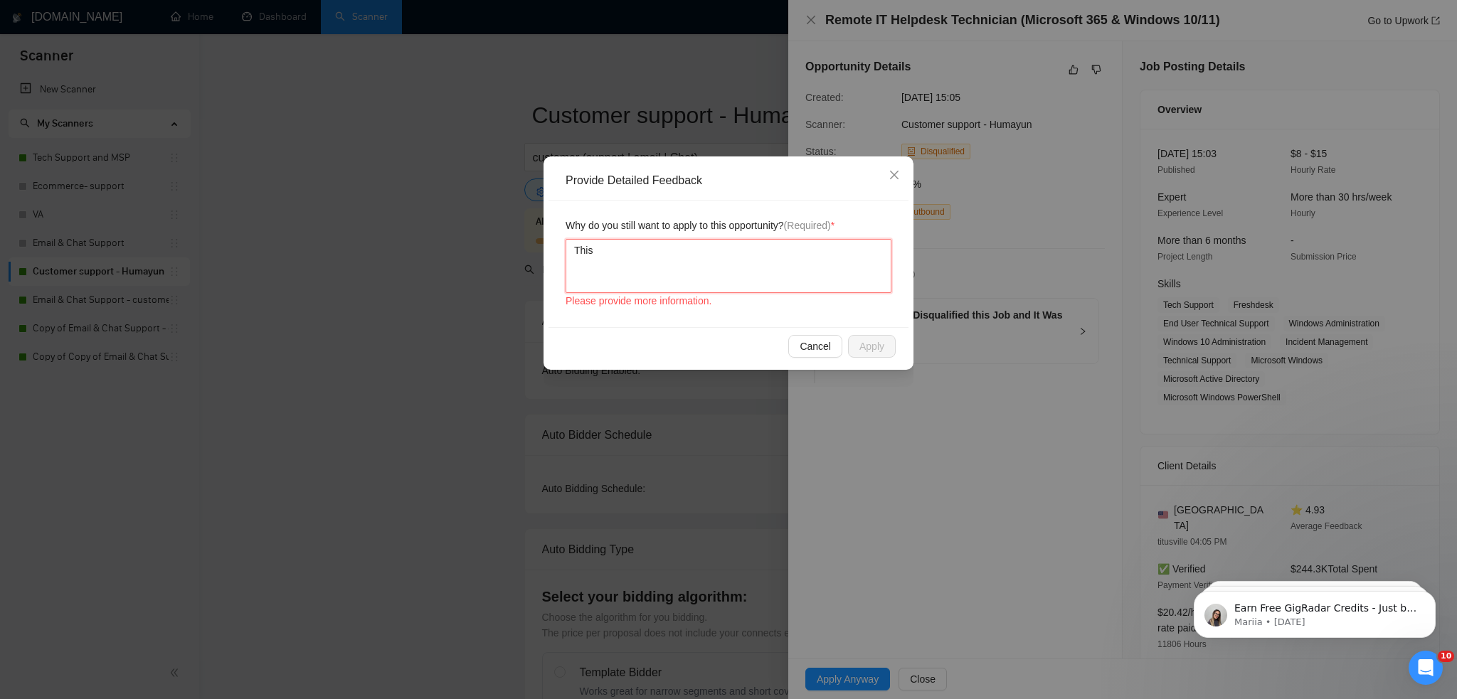
type textarea "This"
type textarea "This j"
type textarea "This jo"
type textarea "This job"
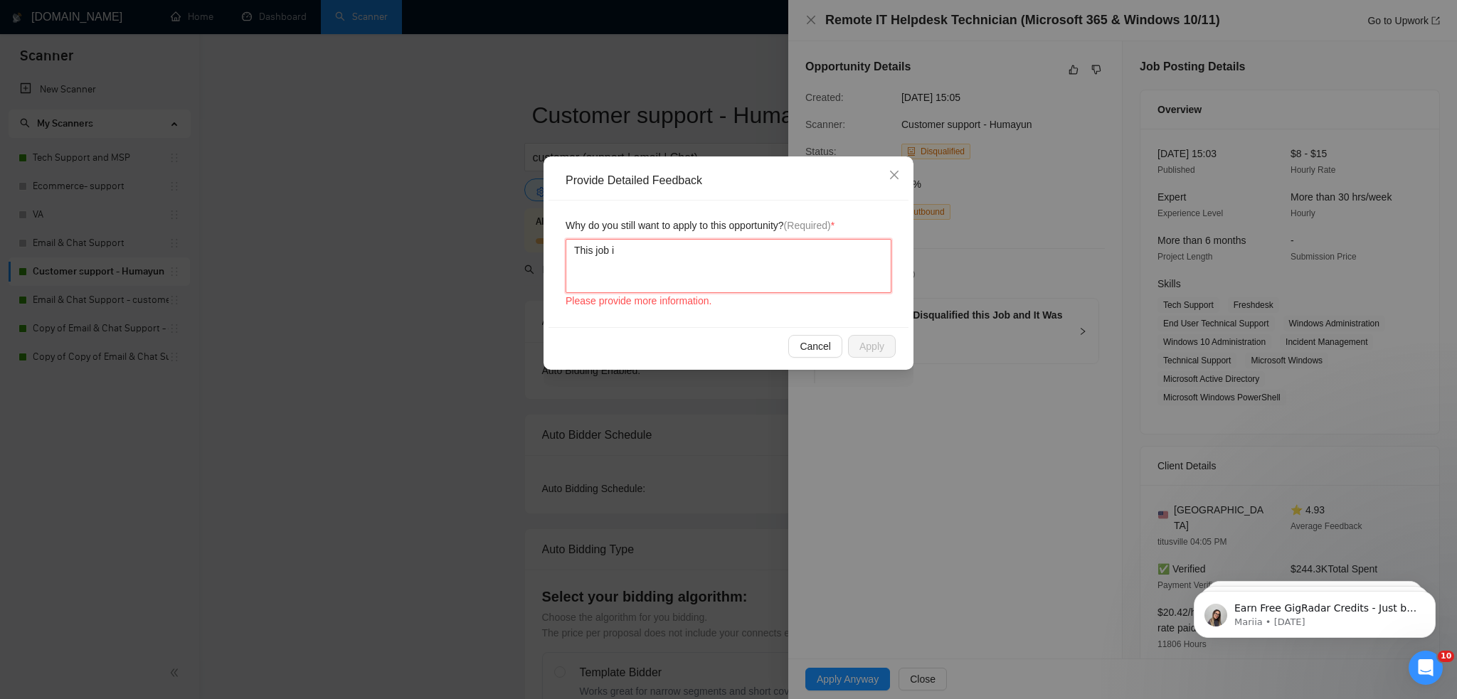
type textarea "This job is"
type textarea "This job is p"
type textarea "This job is pe"
type textarea "This job is per"
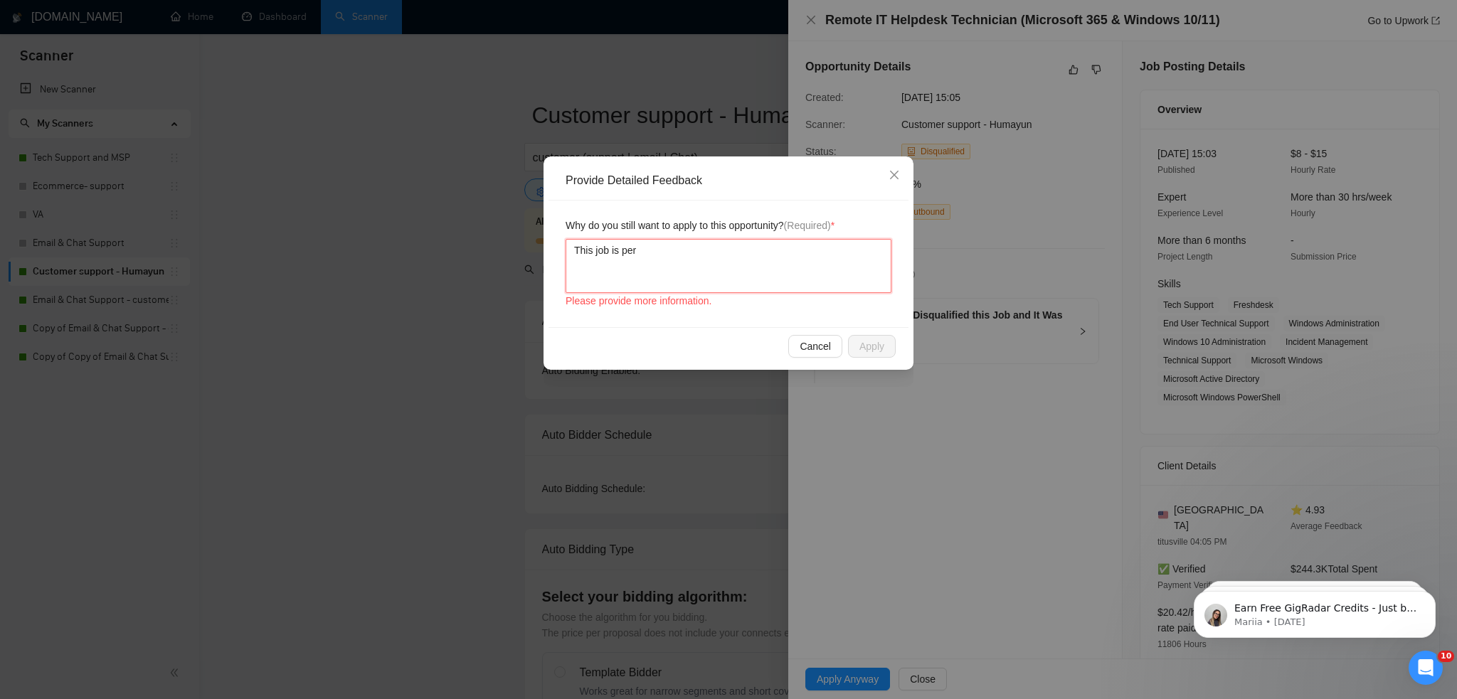
type textarea "This job is perf"
type textarea "This job is perfe"
type textarea "This job is perfec"
type textarea "This job is perfect"
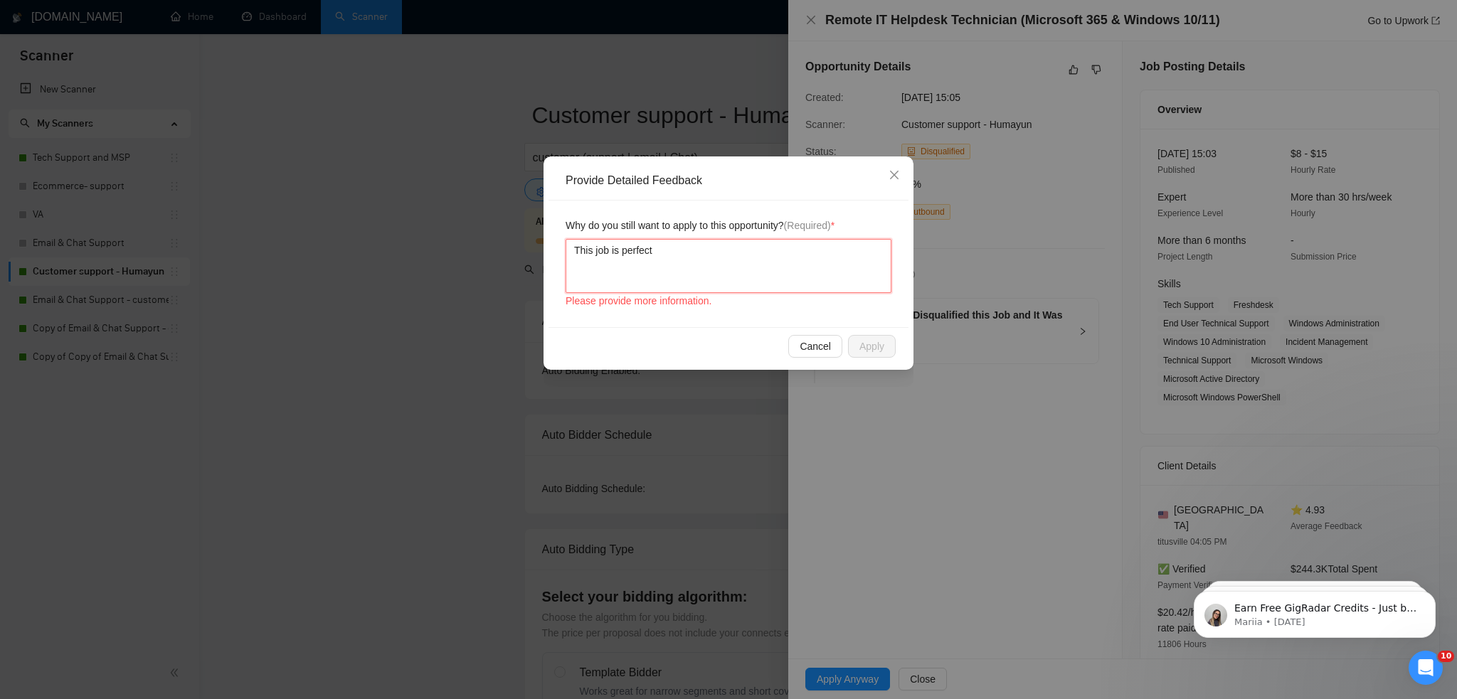
type textarea "This job is perfect f"
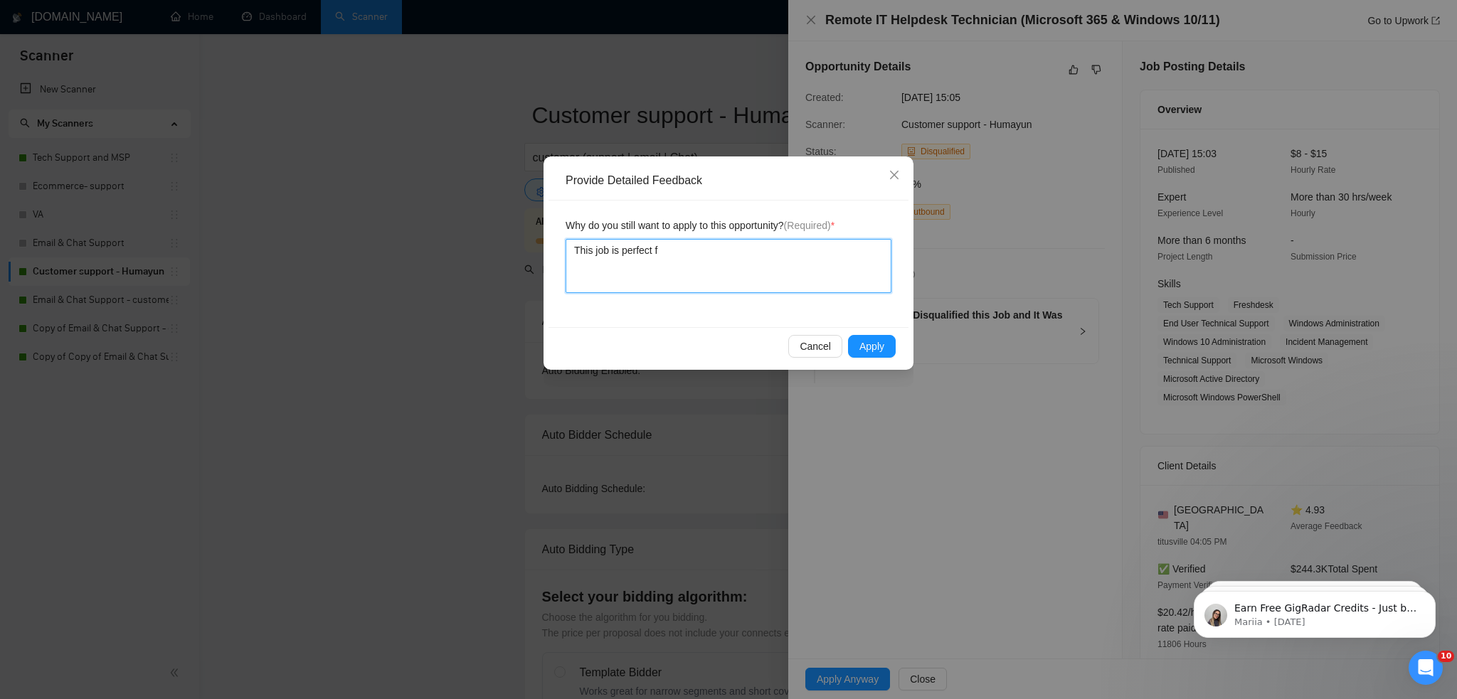
type textarea "This job is perfect fr"
type textarea "This job is perfect fro"
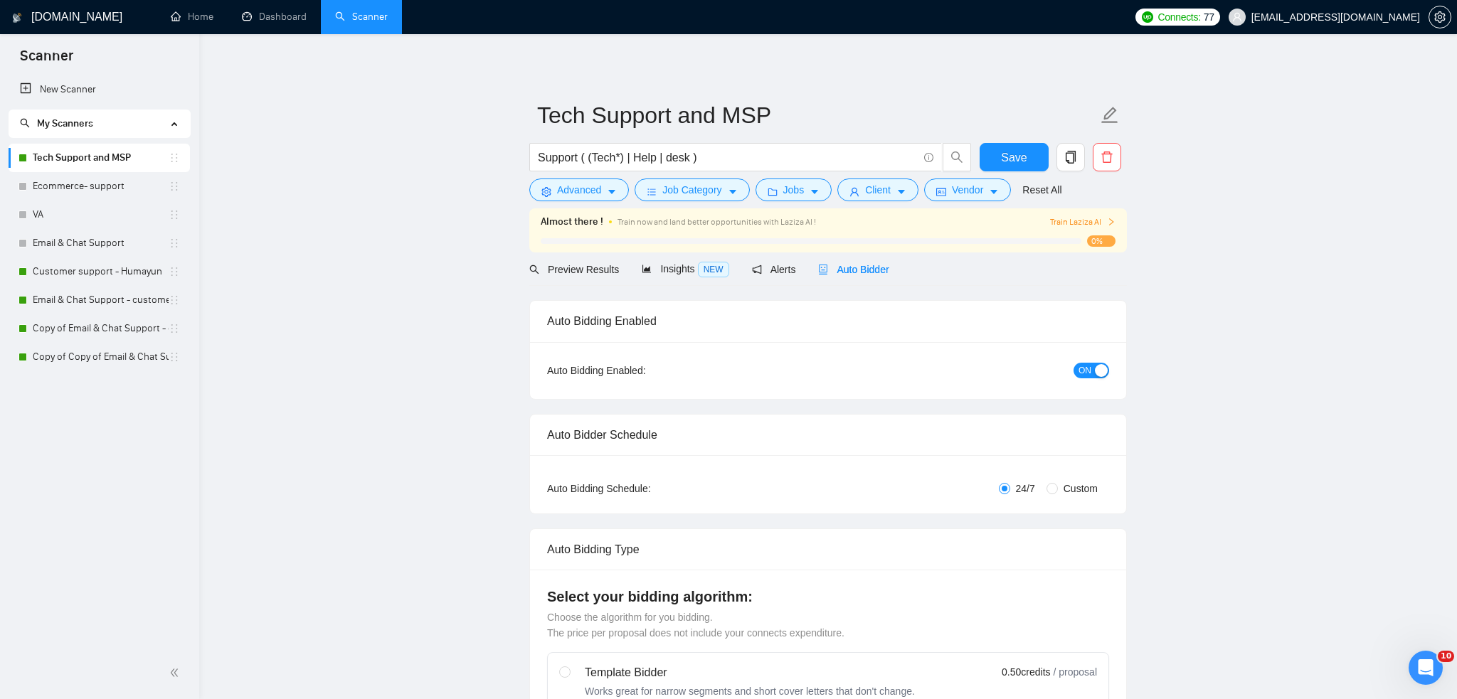
checkbox input "true"
